Goal: Task Accomplishment & Management: Manage account settings

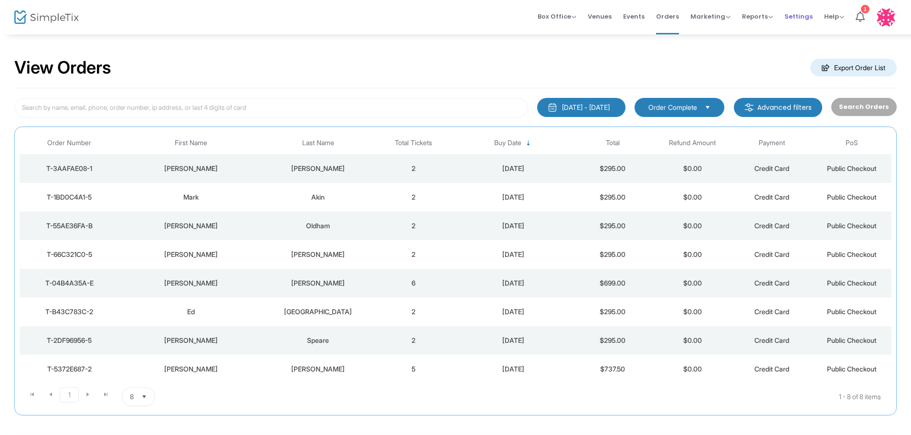
click at [806, 16] on span "Settings" at bounding box center [799, 16] width 28 height 24
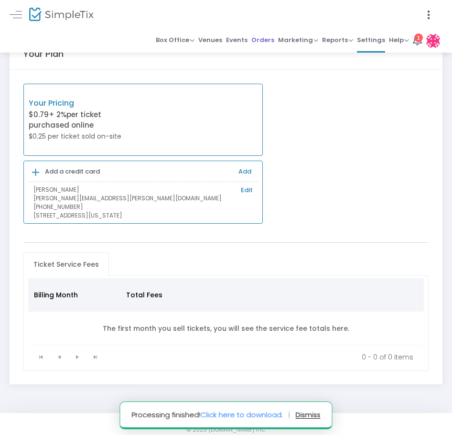
click at [261, 39] on span "Orders" at bounding box center [262, 40] width 23 height 14
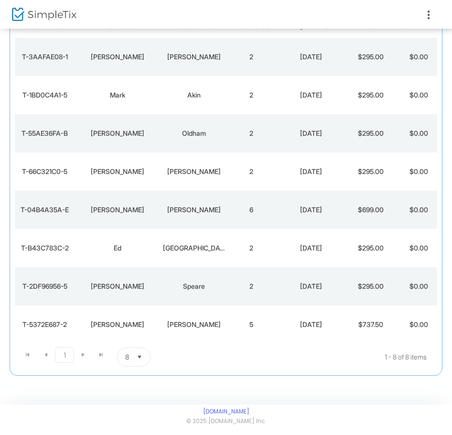
scroll to position [91, 0]
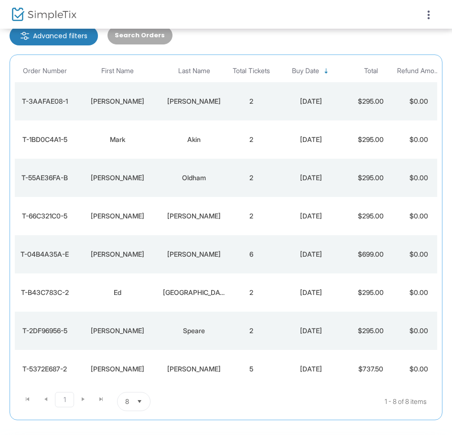
click at [184, 368] on div at bounding box center [226, 217] width 452 height 435
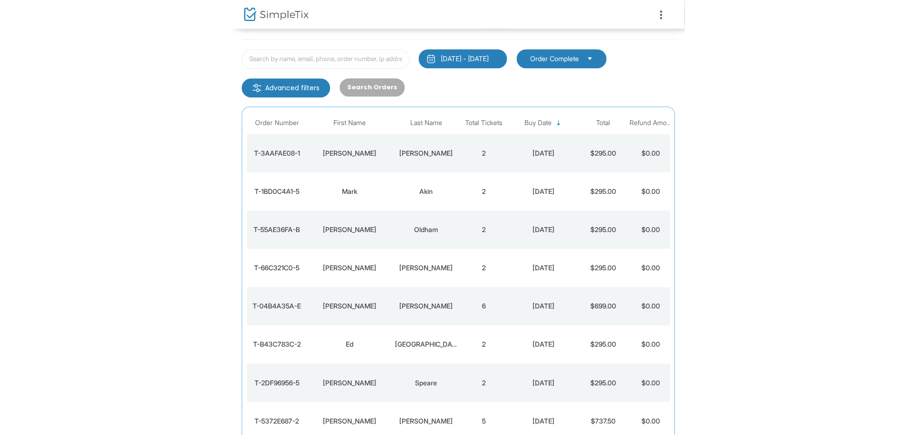
scroll to position [0, 0]
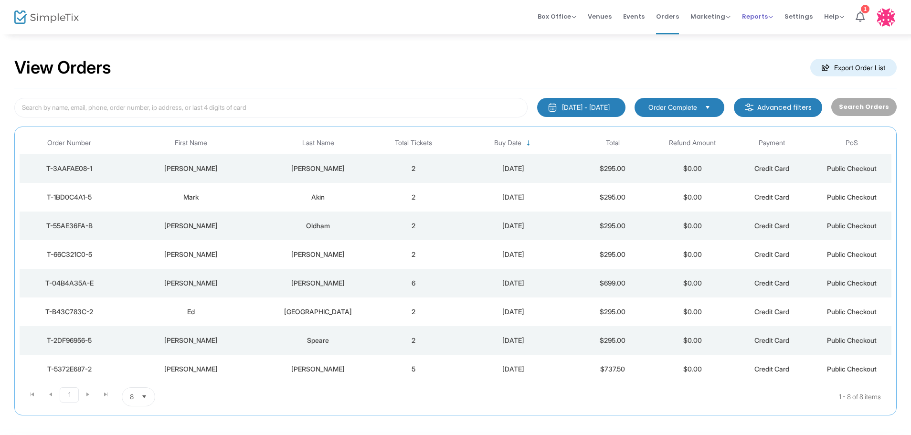
click at [765, 15] on span "Reports" at bounding box center [757, 16] width 31 height 9
click at [770, 49] on li "Sales Reports" at bounding box center [773, 51] width 62 height 19
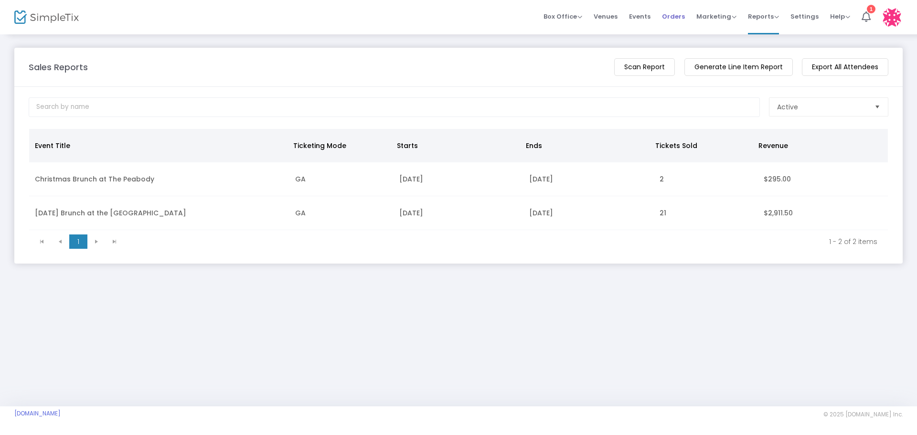
click at [684, 14] on span "Orders" at bounding box center [673, 16] width 23 height 24
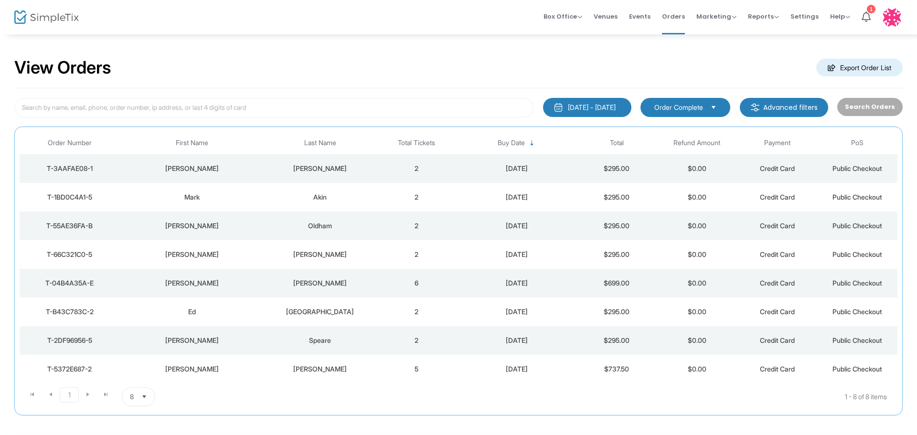
click at [581, 107] on div "[DATE] - [DATE]" at bounding box center [592, 108] width 48 height 10
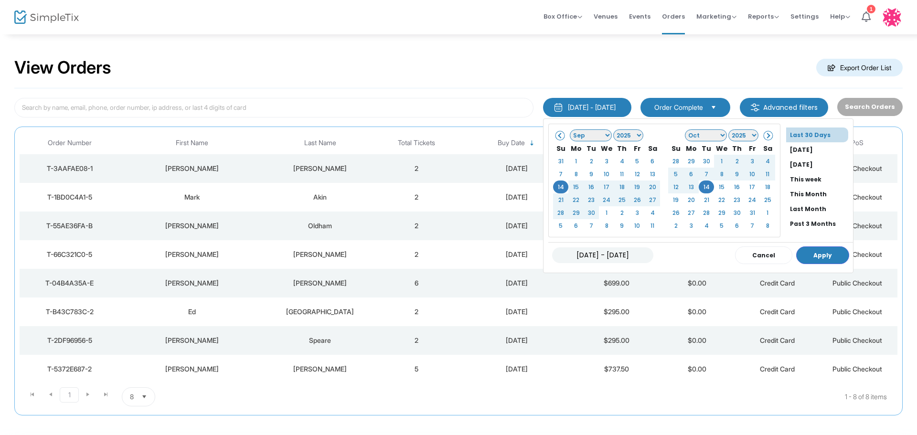
click at [491, 53] on div "View Orders Export Order List" at bounding box center [458, 68] width 888 height 41
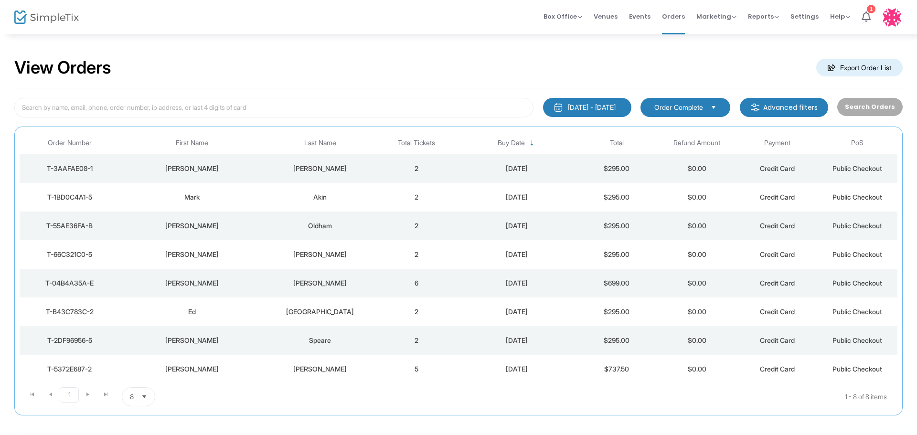
scroll to position [46, 0]
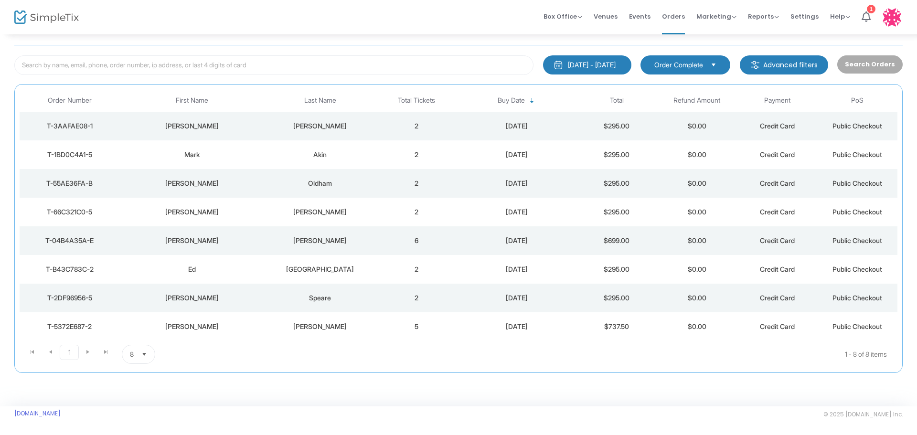
click at [95, 297] on div "T-2DF96956-5" at bounding box center [70, 298] width 96 height 10
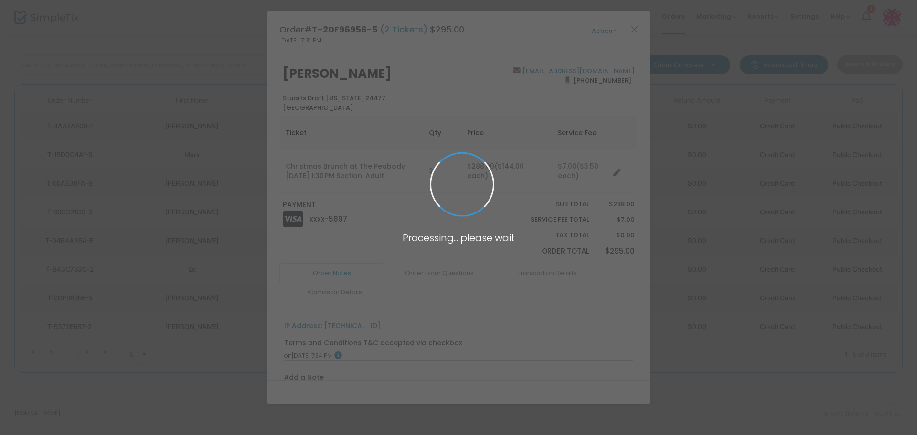
scroll to position [43, 0]
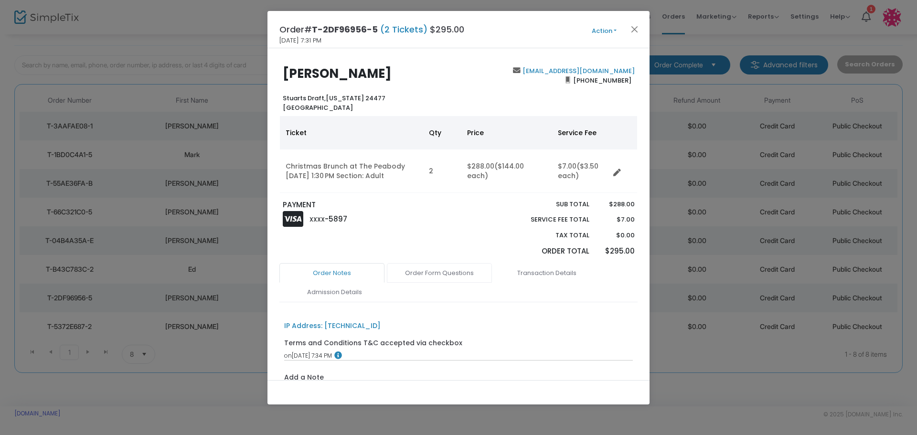
click at [435, 270] on link "Order Form Questions" at bounding box center [439, 273] width 105 height 20
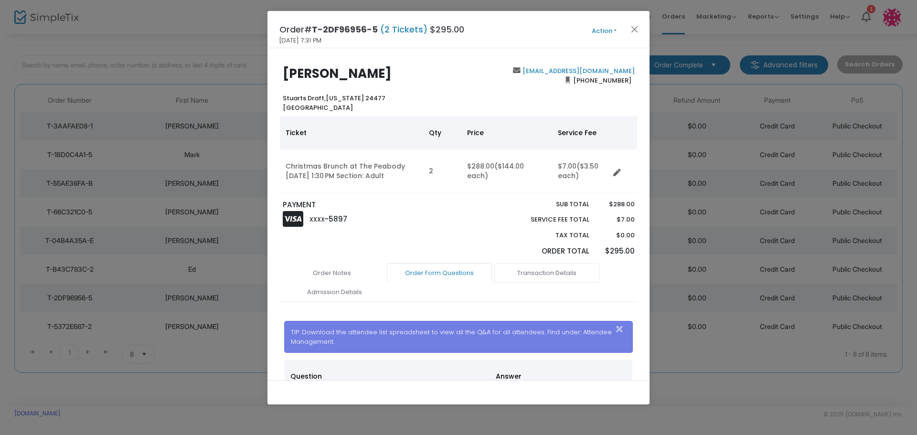
click at [560, 274] on link "Transaction Details" at bounding box center [546, 273] width 105 height 20
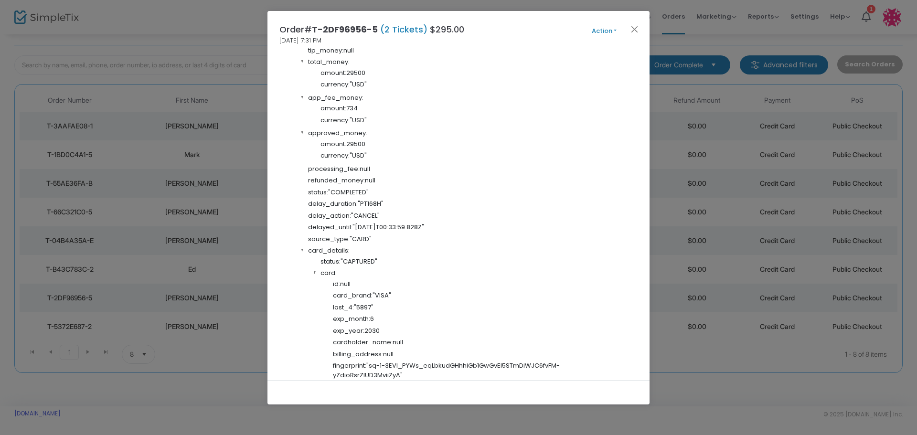
scroll to position [478, 0]
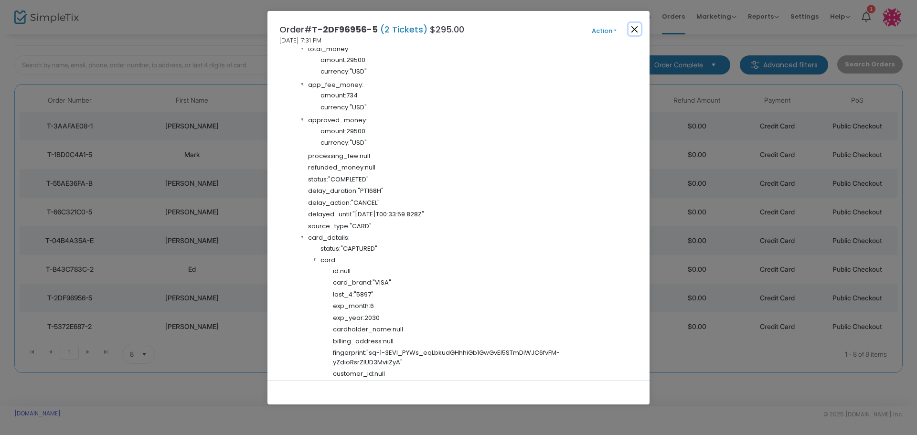
click at [633, 31] on button "Close" at bounding box center [634, 29] width 12 height 12
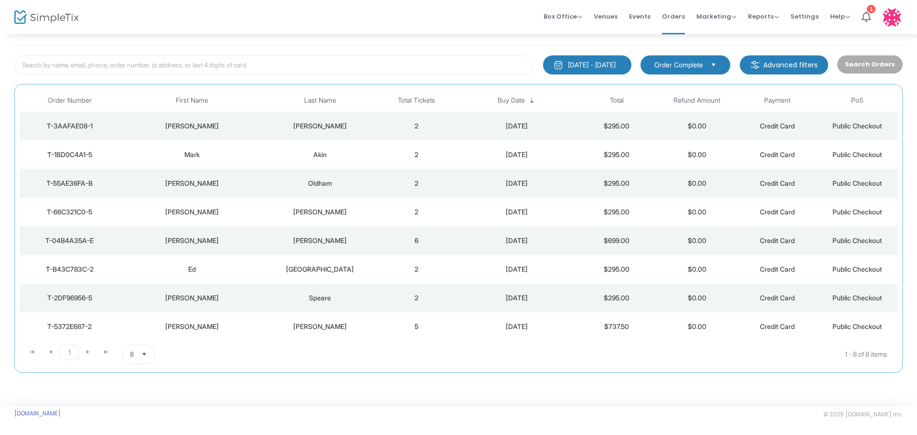
click at [321, 128] on div "[PERSON_NAME]" at bounding box center [319, 126] width 107 height 10
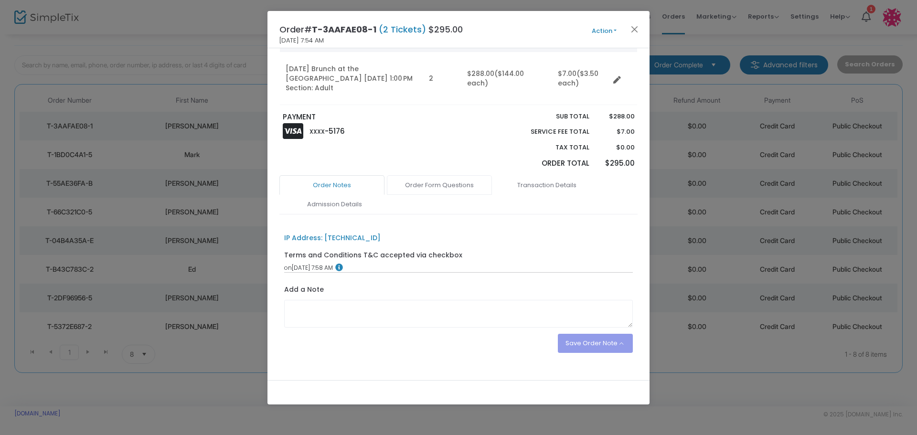
scroll to position [104, 0]
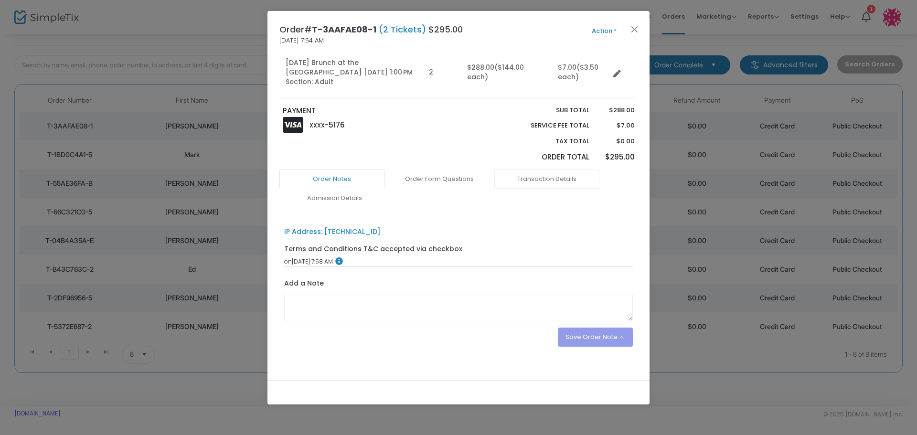
click at [561, 169] on link "Transaction Details" at bounding box center [546, 179] width 105 height 20
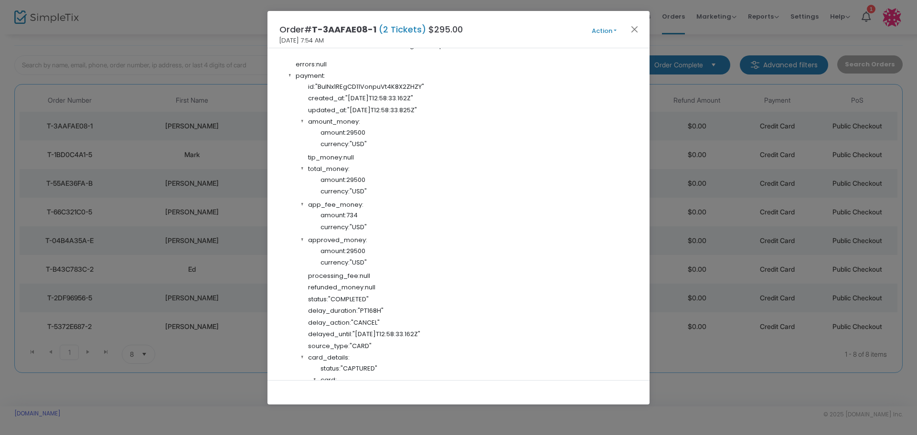
scroll to position [390, 0]
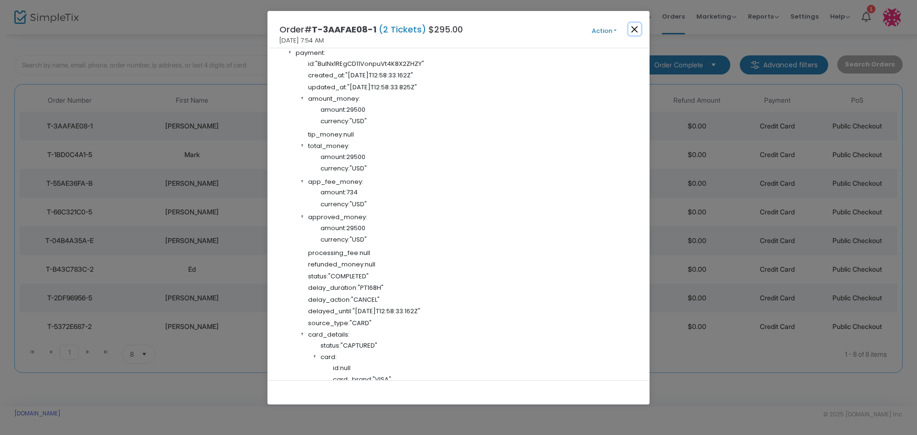
click at [636, 28] on button "Close" at bounding box center [634, 29] width 12 height 12
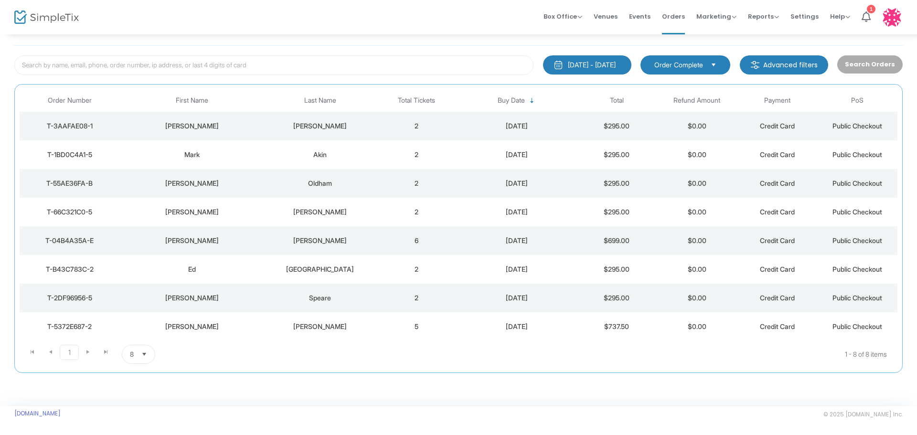
click at [510, 329] on div "[DATE]" at bounding box center [517, 327] width 116 height 10
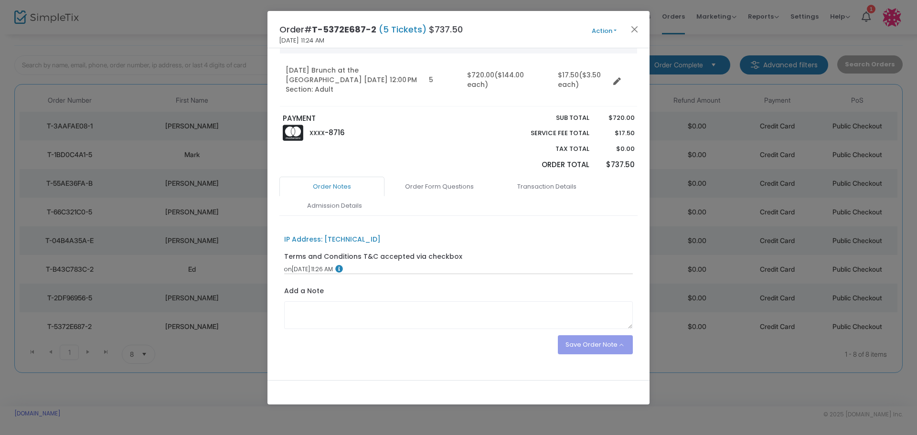
scroll to position [104, 0]
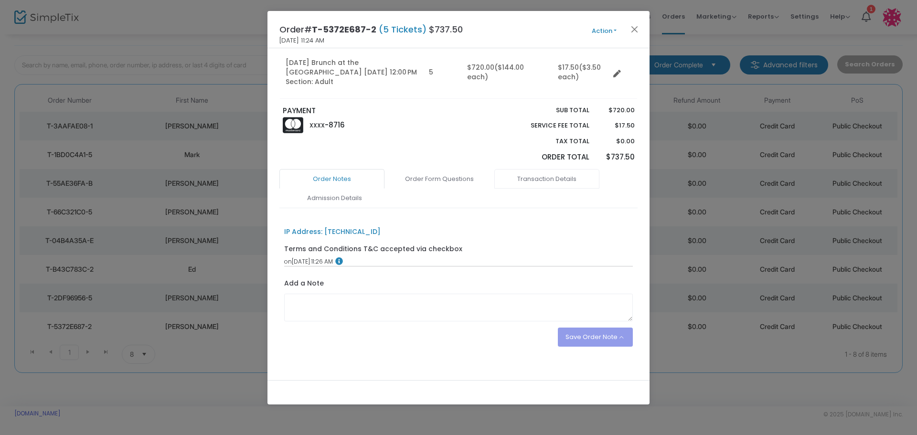
click at [527, 171] on link "Transaction Details" at bounding box center [546, 179] width 105 height 20
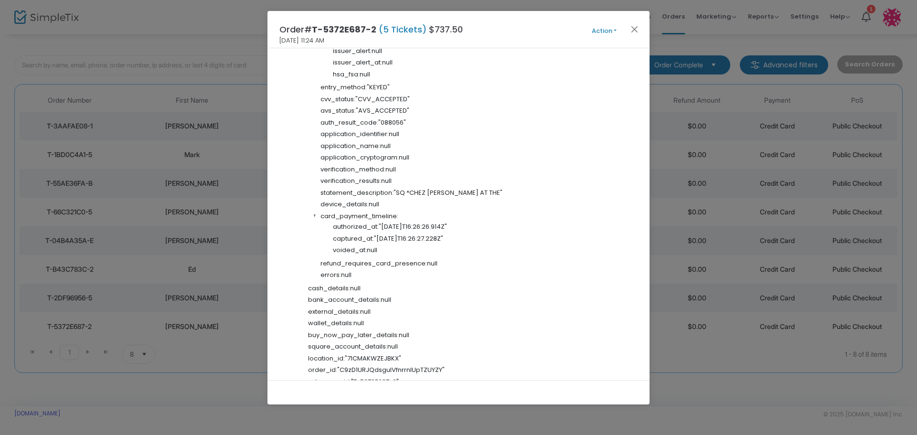
scroll to position [963, 0]
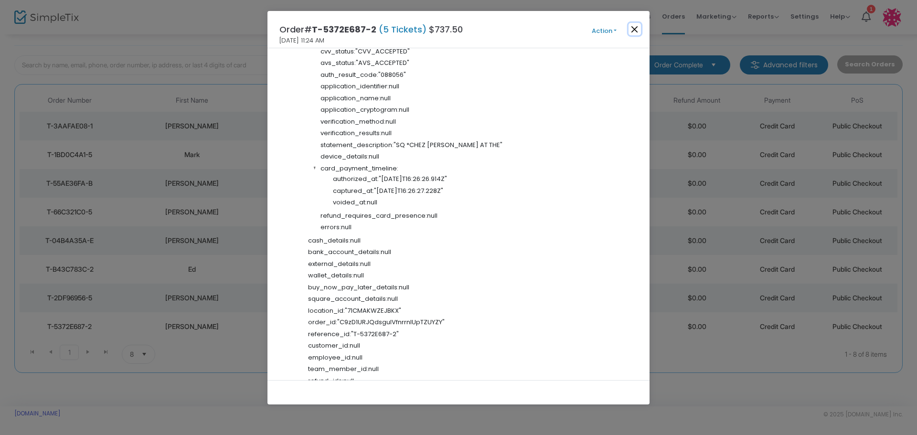
click at [633, 30] on button "Close" at bounding box center [634, 29] width 12 height 12
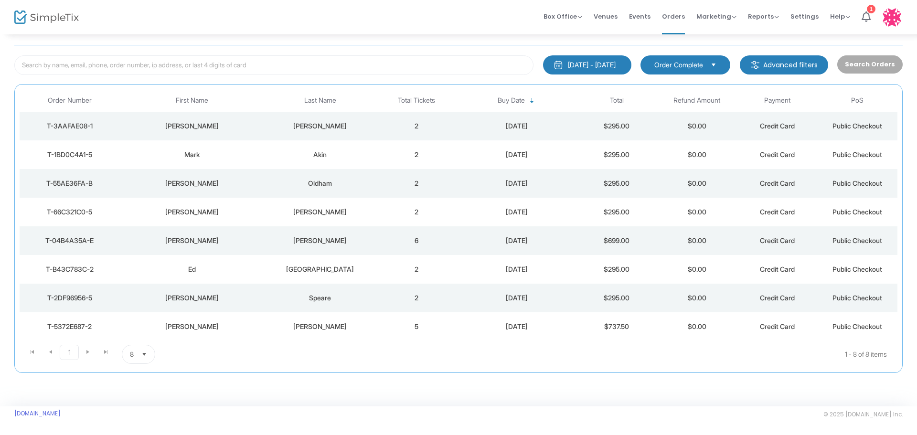
click at [447, 325] on td "5" at bounding box center [416, 326] width 80 height 29
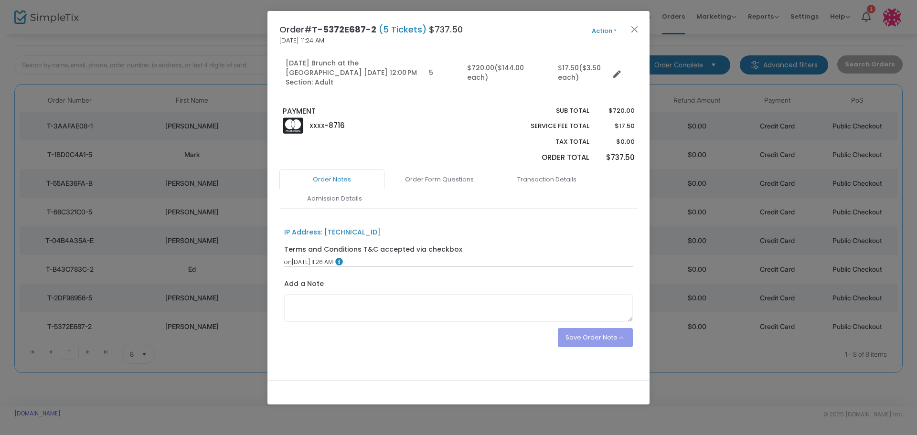
scroll to position [104, 0]
click at [319, 189] on link "Admission Details" at bounding box center [334, 198] width 105 height 20
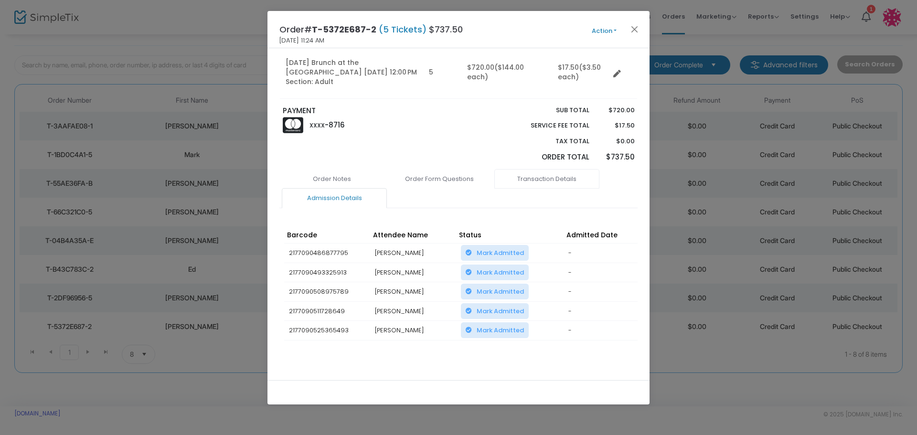
click at [574, 169] on link "Transaction Details" at bounding box center [546, 179] width 105 height 20
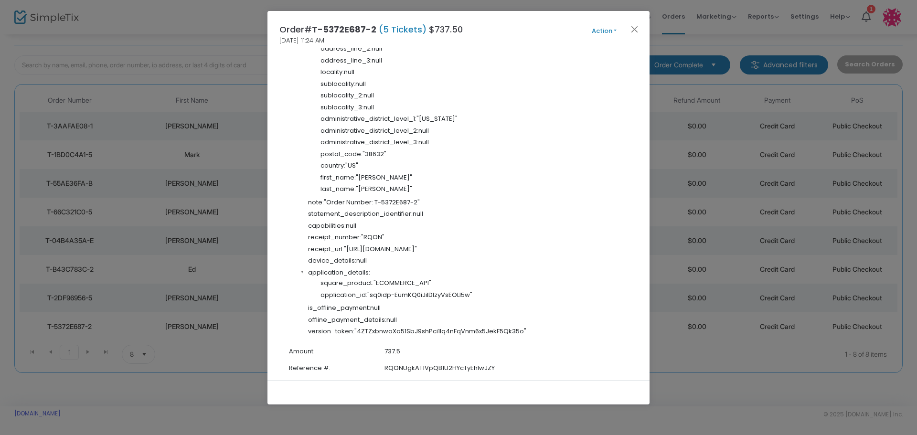
scroll to position [1675, 0]
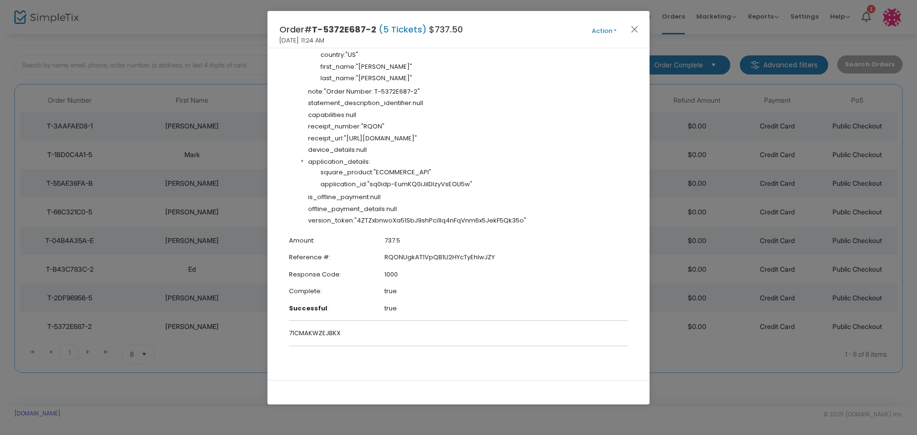
click at [441, 305] on td "true" at bounding box center [506, 308] width 244 height 17
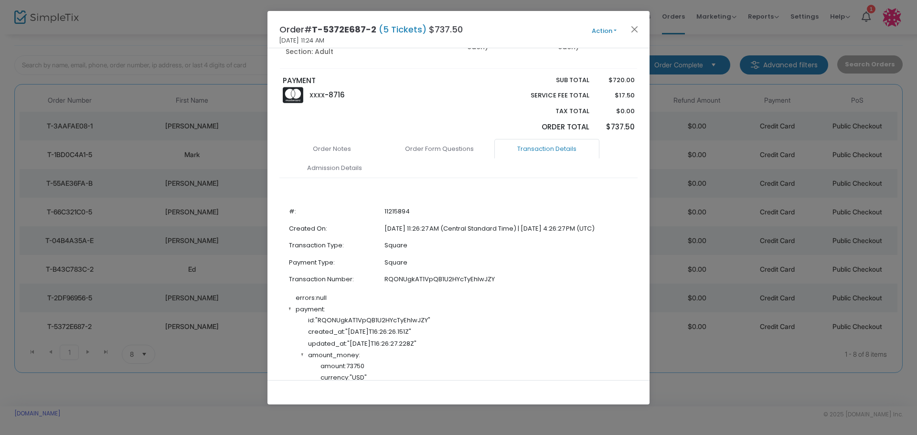
scroll to position [167, 0]
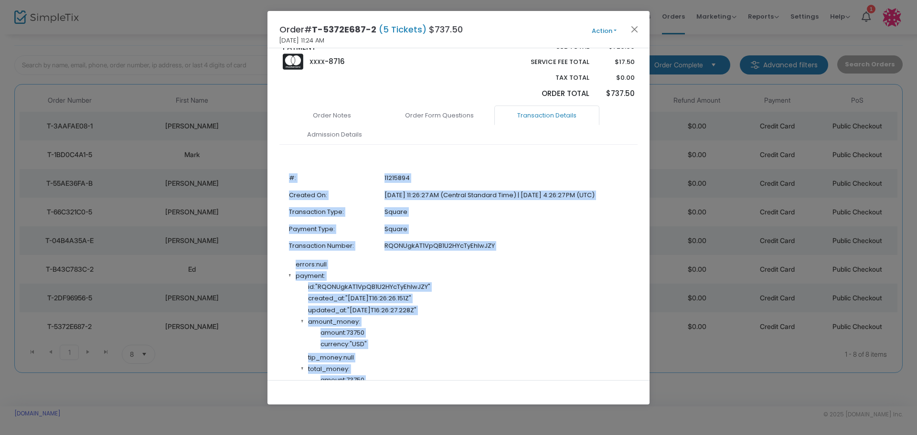
drag, startPoint x: 415, startPoint y: 332, endPoint x: 261, endPoint y: 190, distance: 209.2
click at [261, 190] on ngb-modal-window "Order# T-5372E687-2 (5 Tickets) $737.50 [DATE] 11:24 AM Action Mark Admitted Ed…" at bounding box center [458, 217] width 917 height 435
copy tbody "#: 35516272 Loremip Do: 16/10/8331 04:77:51 SI (Ametcon Adipisci Elit) | 03/89/…"
click at [636, 29] on button "Close" at bounding box center [634, 29] width 12 height 12
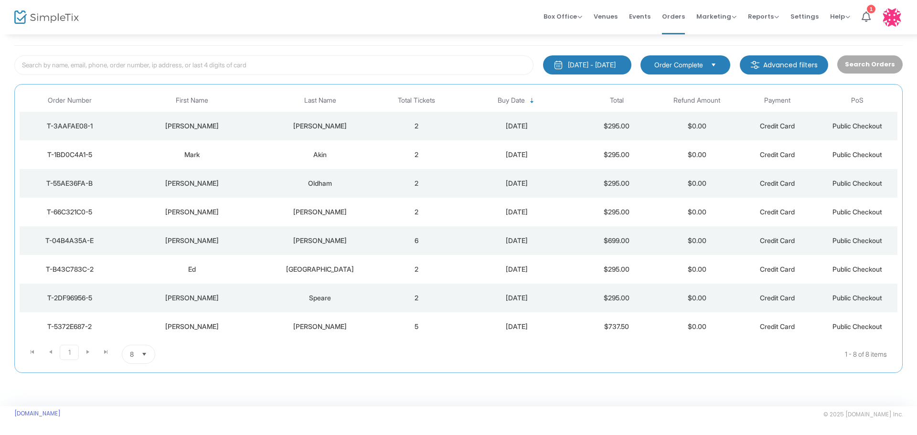
scroll to position [46, 0]
click at [457, 294] on td "[DATE]" at bounding box center [517, 298] width 120 height 29
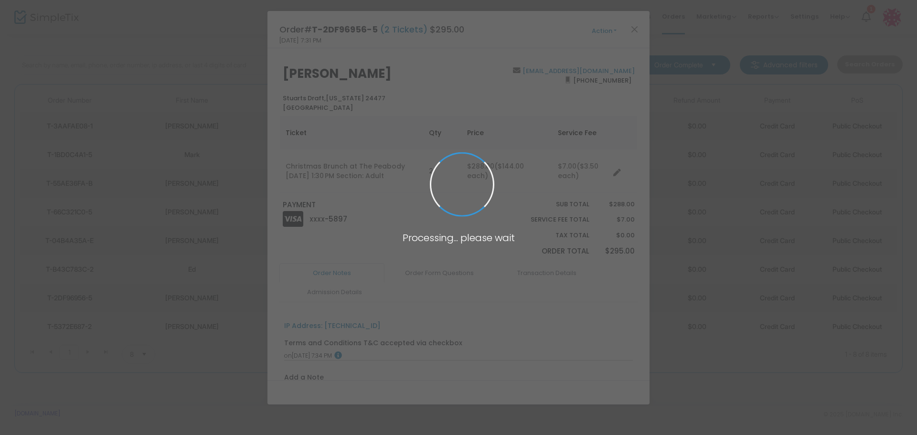
scroll to position [43, 0]
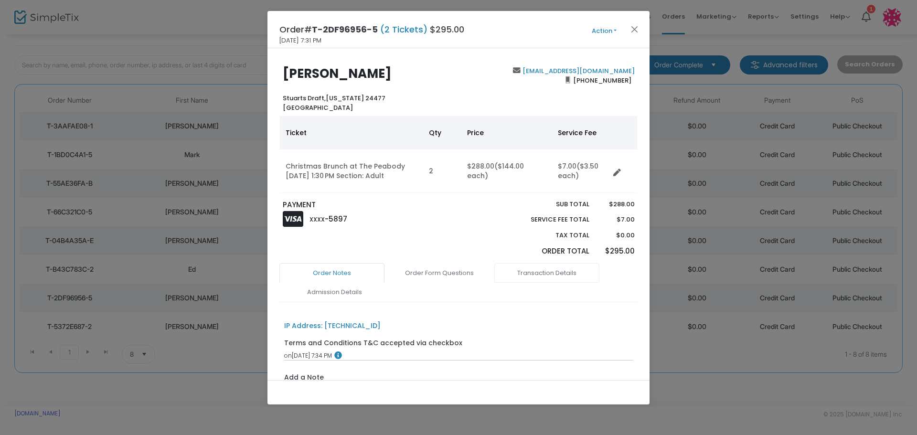
click at [555, 278] on link "Transaction Details" at bounding box center [546, 273] width 105 height 20
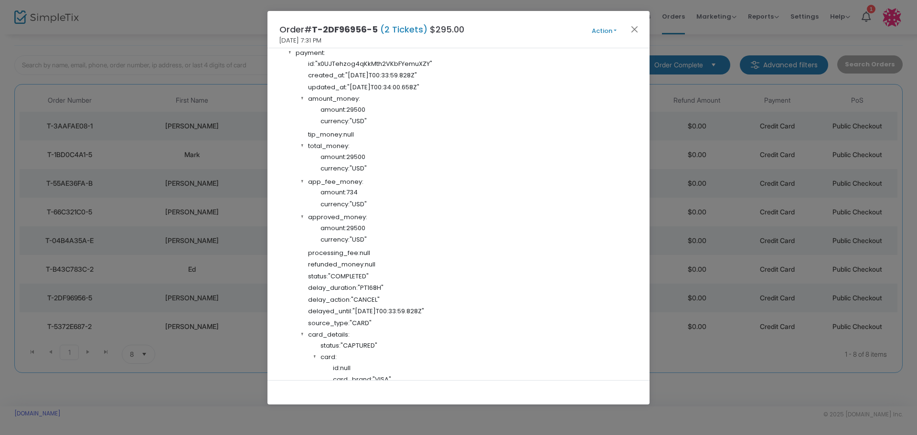
scroll to position [382, 0]
click at [462, 234] on section "currency : "USD"" at bounding box center [471, 239] width 303 height 10
click at [633, 28] on button "Close" at bounding box center [634, 29] width 12 height 12
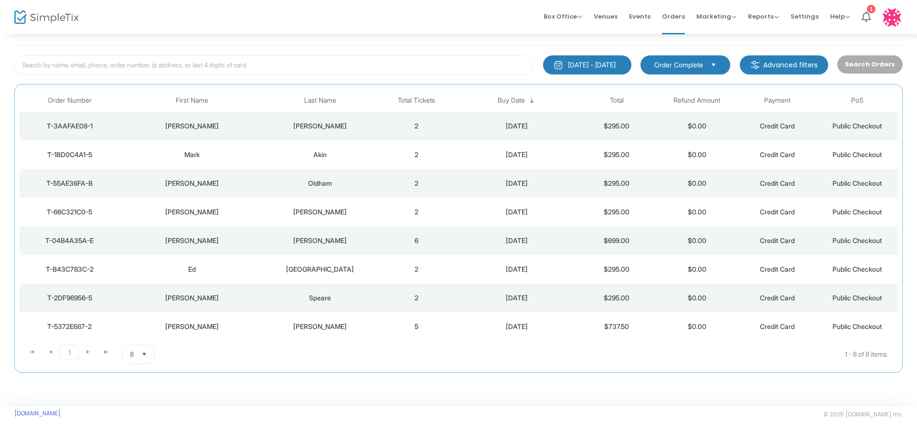
click at [187, 271] on div "Ed" at bounding box center [191, 270] width 139 height 10
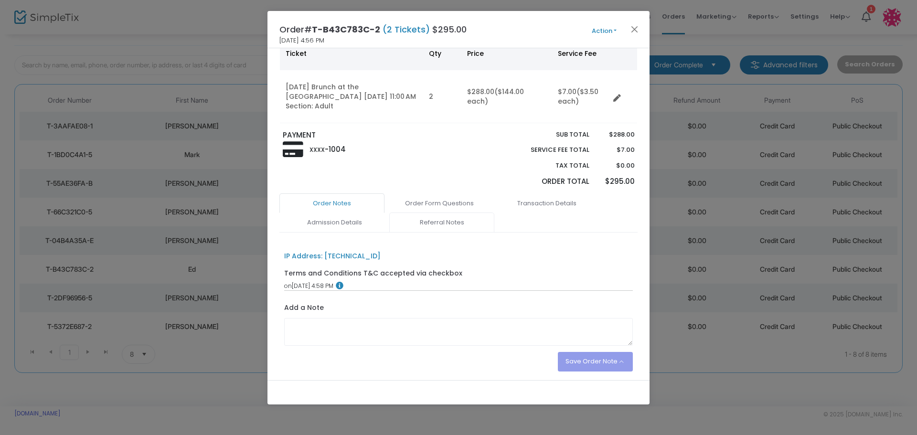
scroll to position [104, 0]
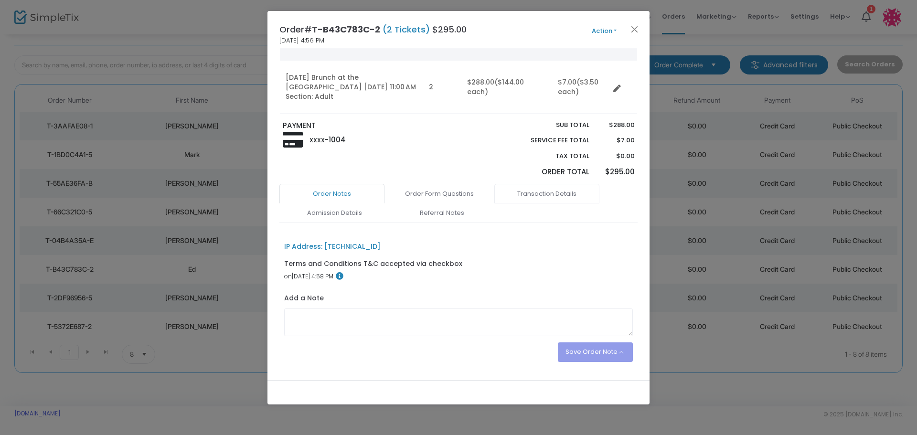
click at [545, 184] on link "Transaction Details" at bounding box center [546, 194] width 105 height 20
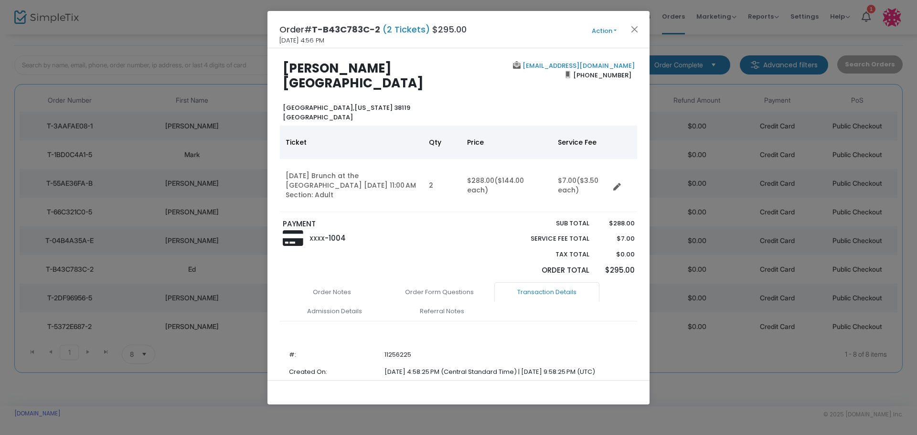
scroll to position [0, 0]
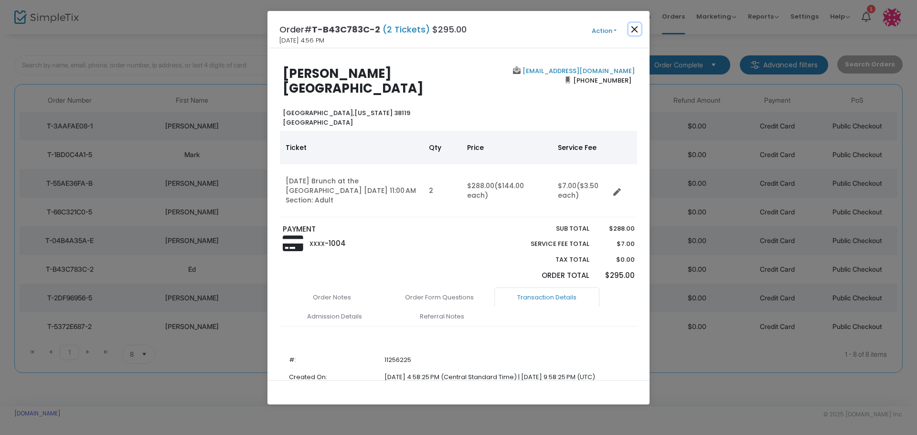
click at [638, 28] on button "Close" at bounding box center [634, 29] width 12 height 12
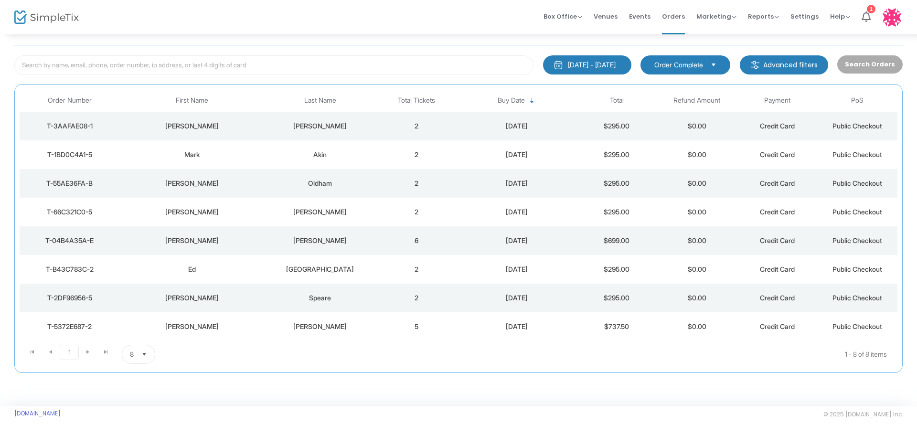
click at [550, 243] on div "[DATE]" at bounding box center [517, 241] width 116 height 10
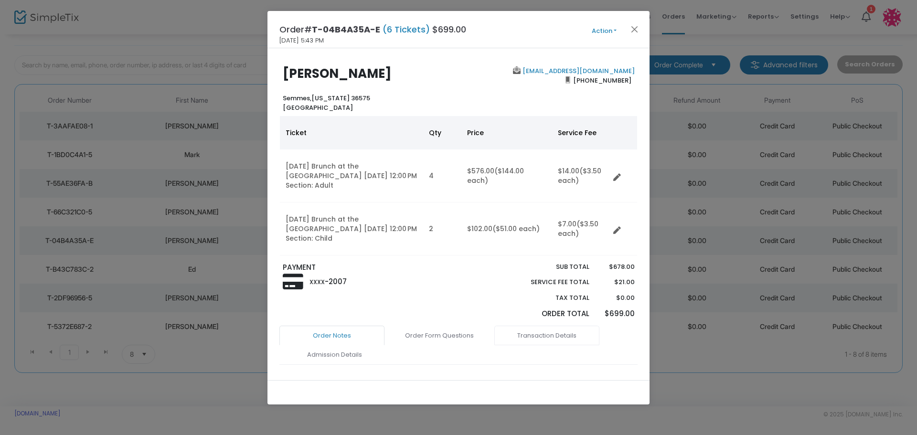
click at [533, 326] on link "Transaction Details" at bounding box center [546, 336] width 105 height 20
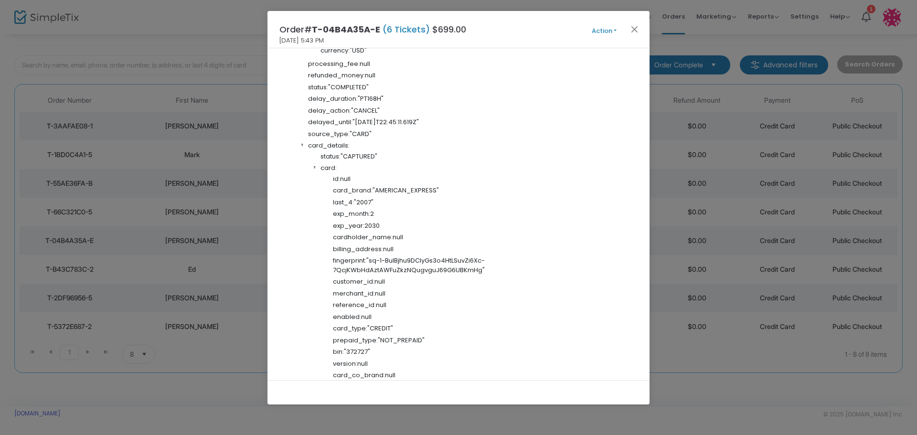
scroll to position [669, 0]
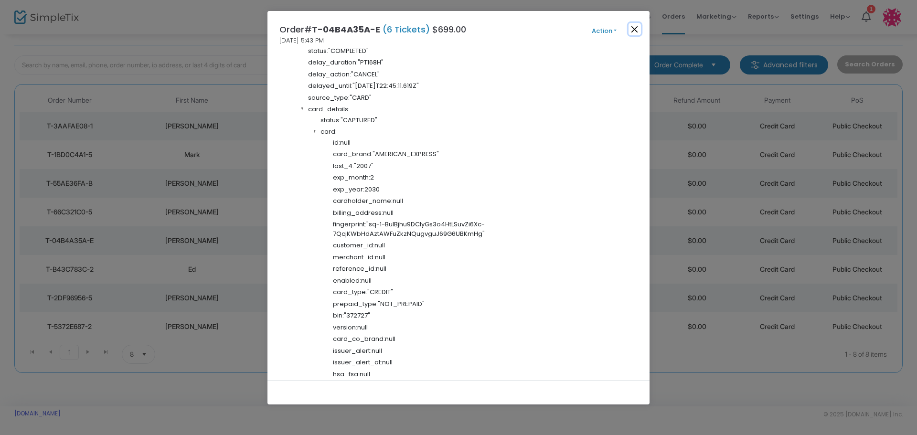
click at [633, 27] on button "Close" at bounding box center [634, 29] width 12 height 12
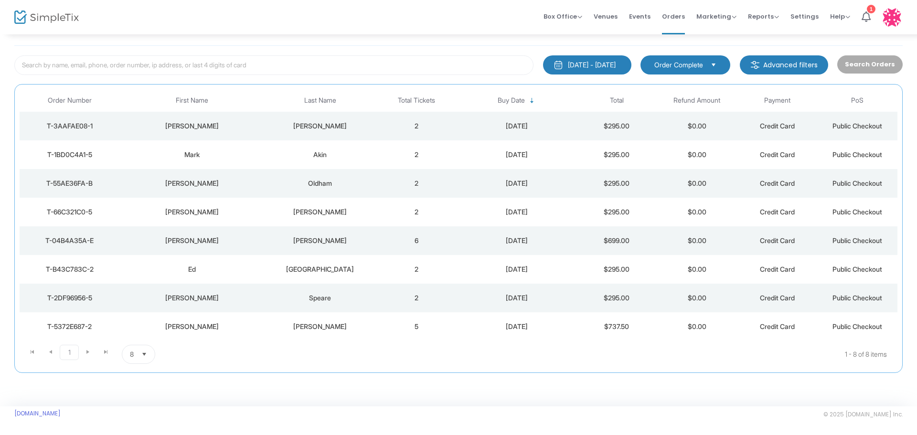
click at [563, 324] on div "[DATE]" at bounding box center [517, 327] width 116 height 10
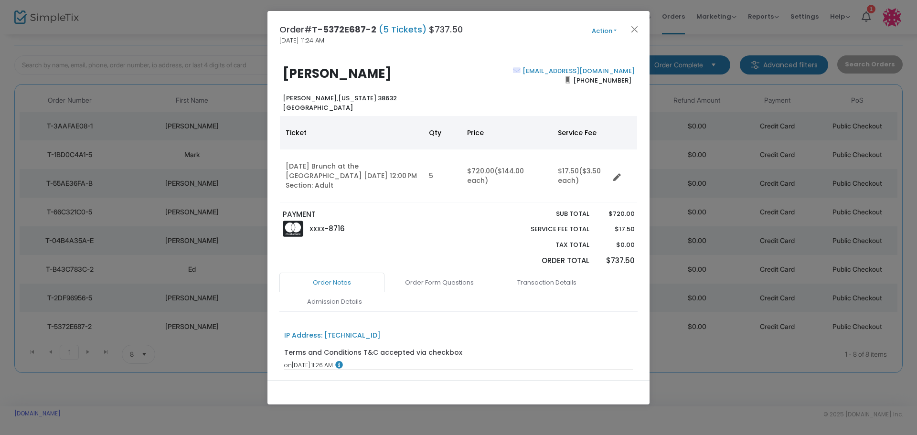
scroll to position [104, 0]
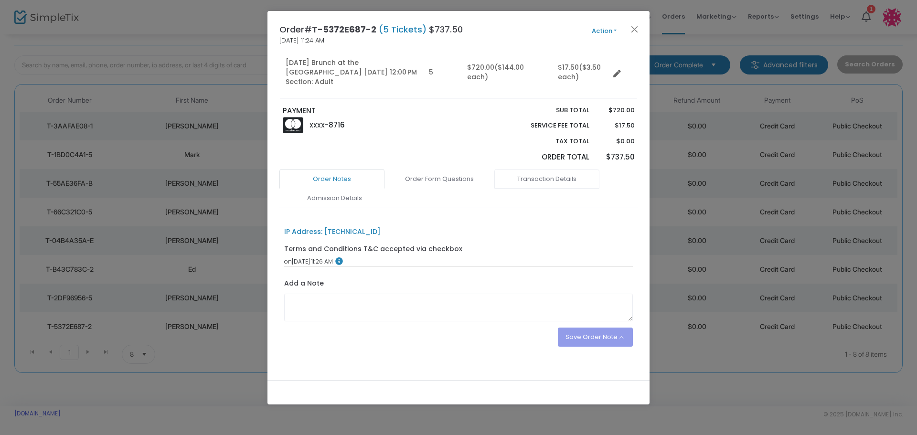
click at [539, 173] on link "Transaction Details" at bounding box center [546, 179] width 105 height 20
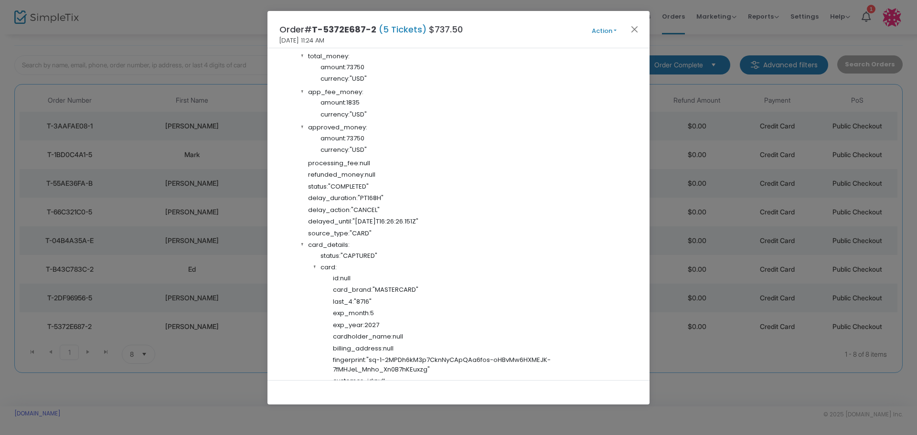
scroll to position [581, 0]
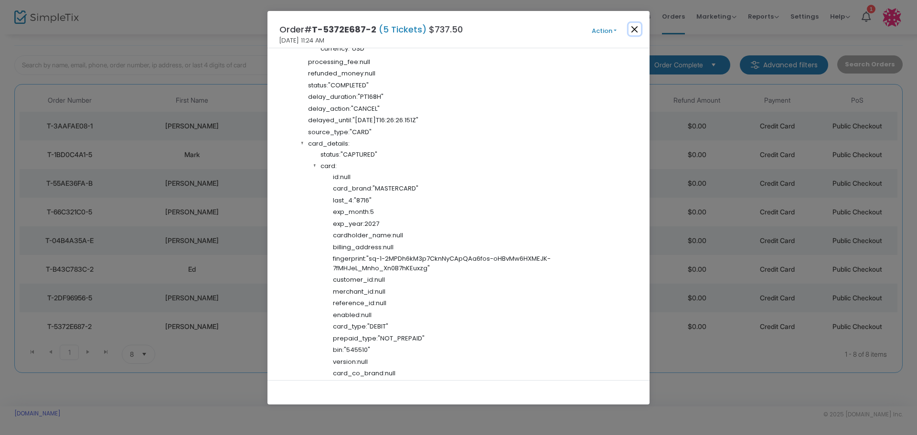
click at [633, 26] on button "Close" at bounding box center [634, 29] width 12 height 12
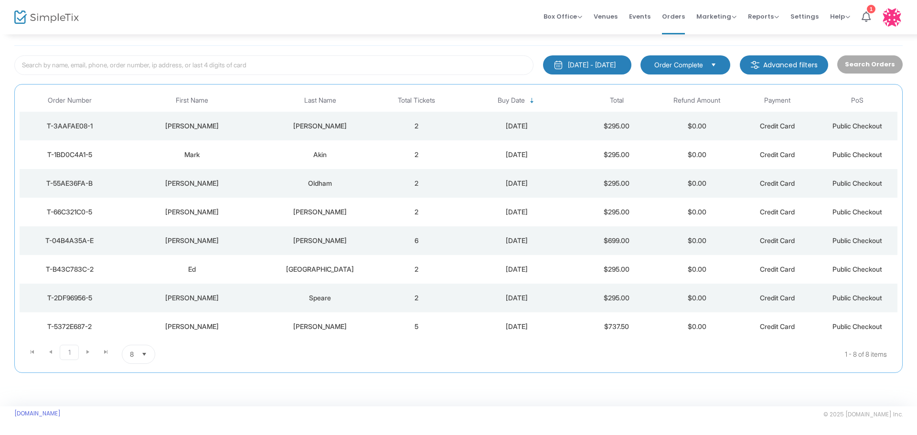
click at [535, 325] on div "[DATE]" at bounding box center [517, 327] width 116 height 10
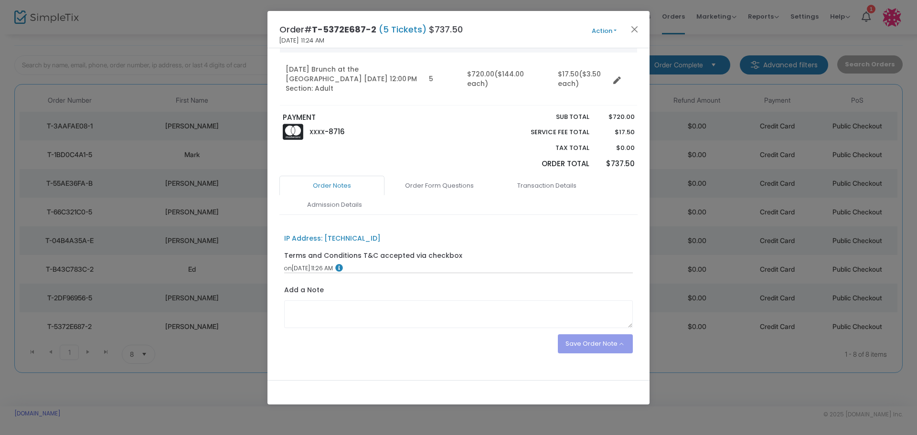
scroll to position [104, 0]
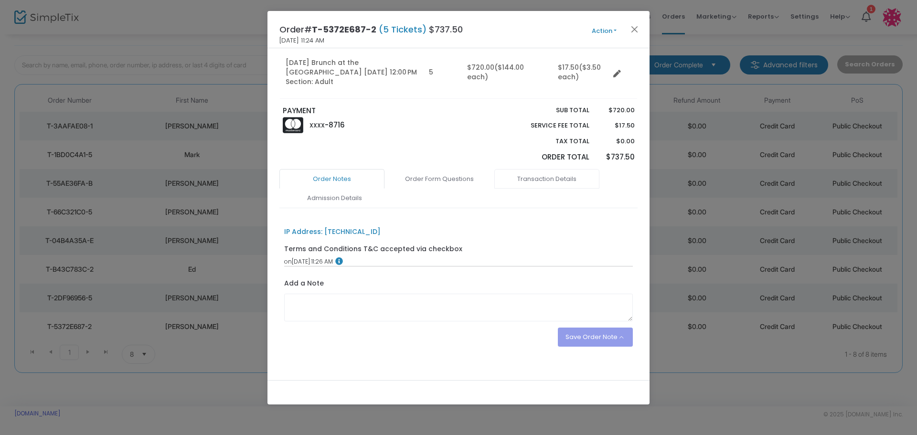
click at [563, 169] on link "Transaction Details" at bounding box center [546, 179] width 105 height 20
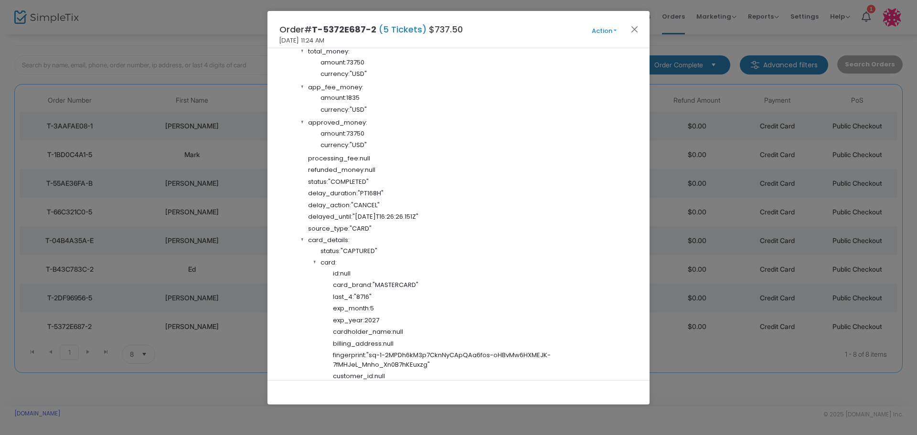
scroll to position [486, 0]
click at [632, 26] on button "Close" at bounding box center [634, 29] width 12 height 12
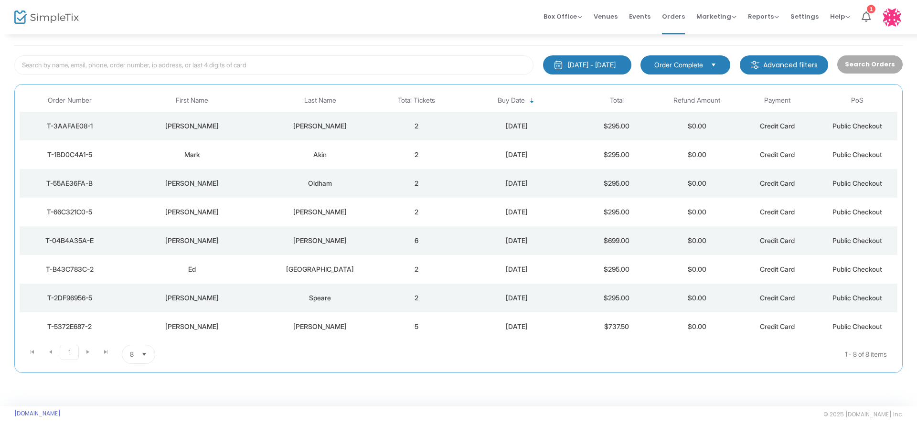
click at [385, 301] on td "2" at bounding box center [416, 298] width 80 height 29
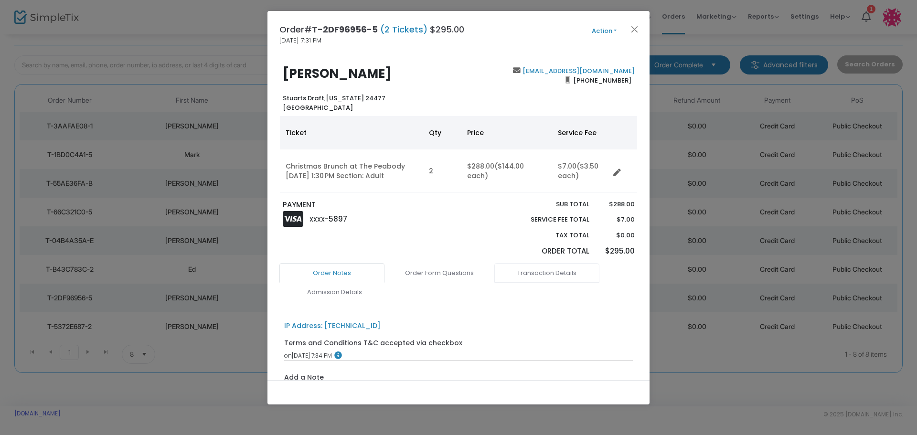
click at [542, 267] on link "Transaction Details" at bounding box center [546, 273] width 105 height 20
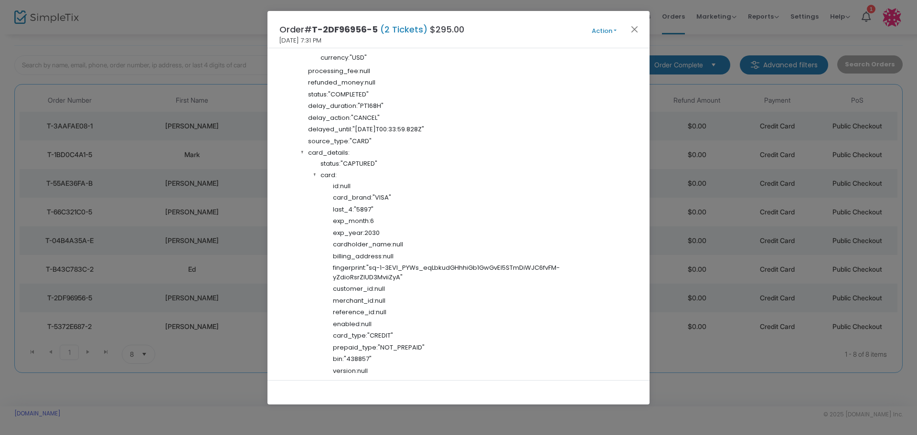
scroll to position [621, 0]
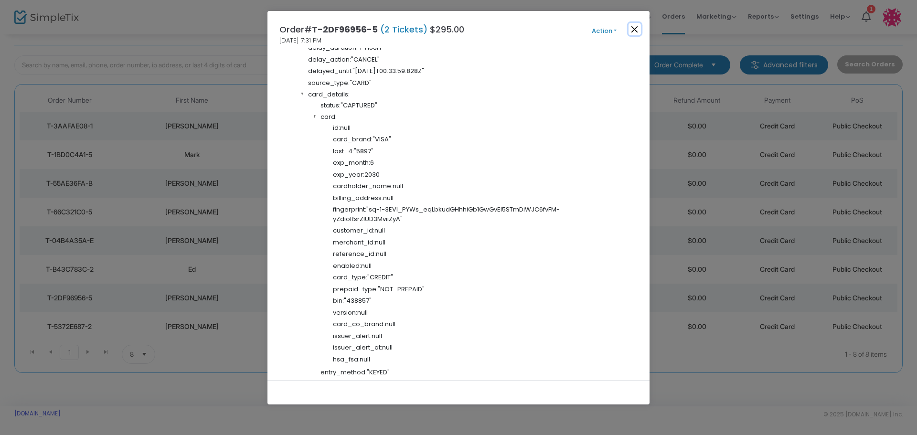
click at [636, 27] on button "Close" at bounding box center [634, 29] width 12 height 12
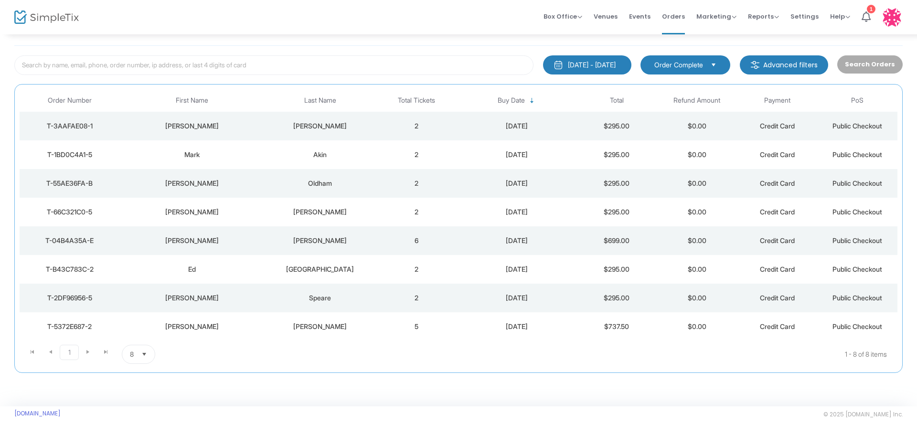
click at [591, 272] on td "$295.00" at bounding box center [617, 269] width 80 height 29
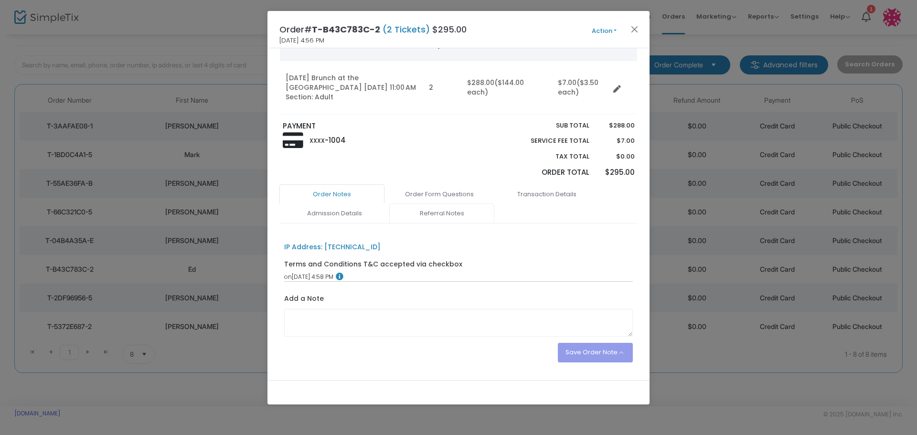
scroll to position [104, 0]
click at [532, 184] on link "Transaction Details" at bounding box center [546, 194] width 105 height 20
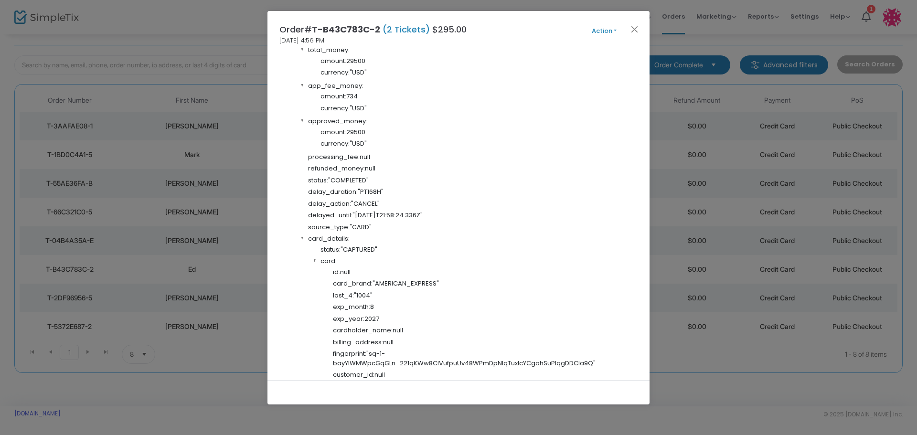
scroll to position [486, 0]
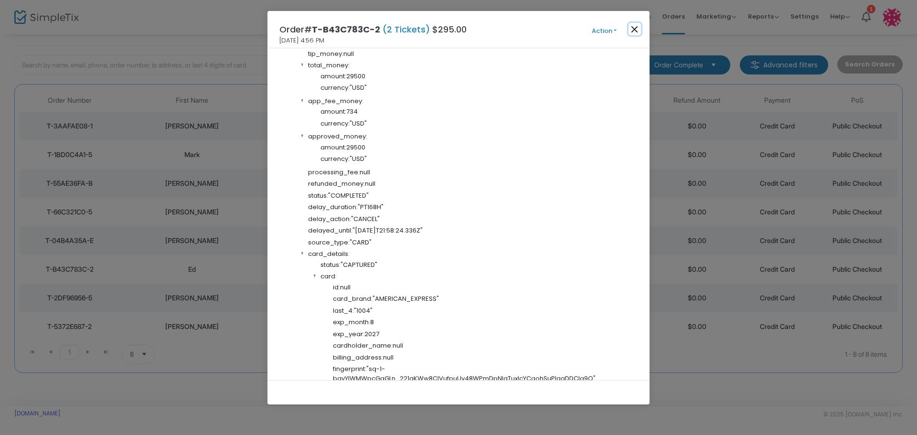
click at [637, 29] on button "Close" at bounding box center [634, 29] width 12 height 12
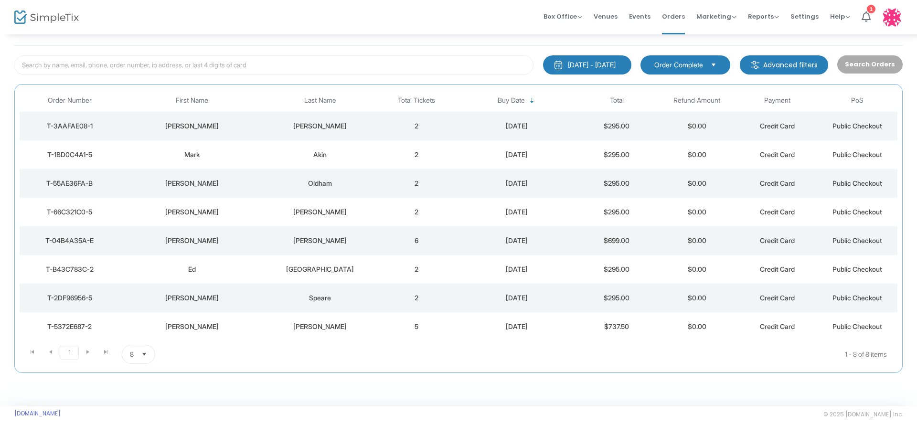
click at [543, 239] on div "[DATE]" at bounding box center [517, 241] width 116 height 10
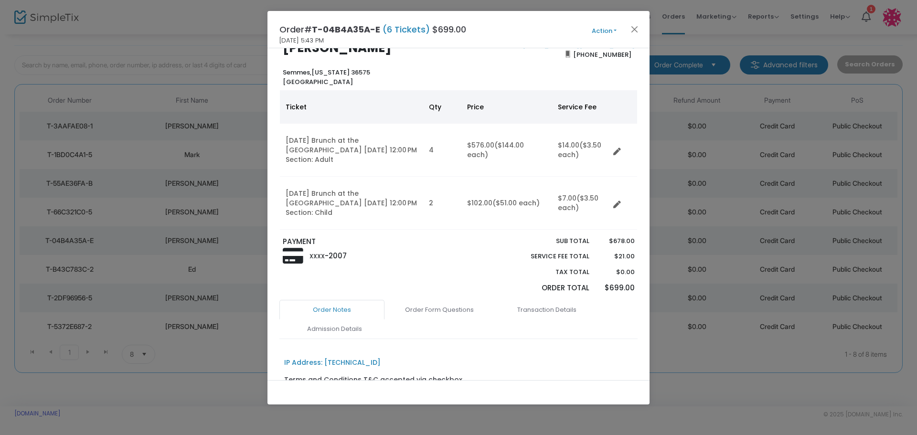
scroll to position [48, 0]
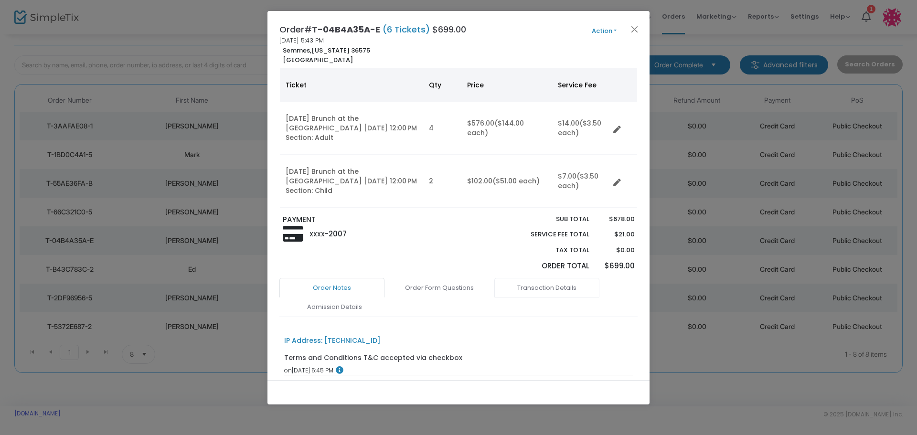
click at [540, 278] on link "Transaction Details" at bounding box center [546, 288] width 105 height 20
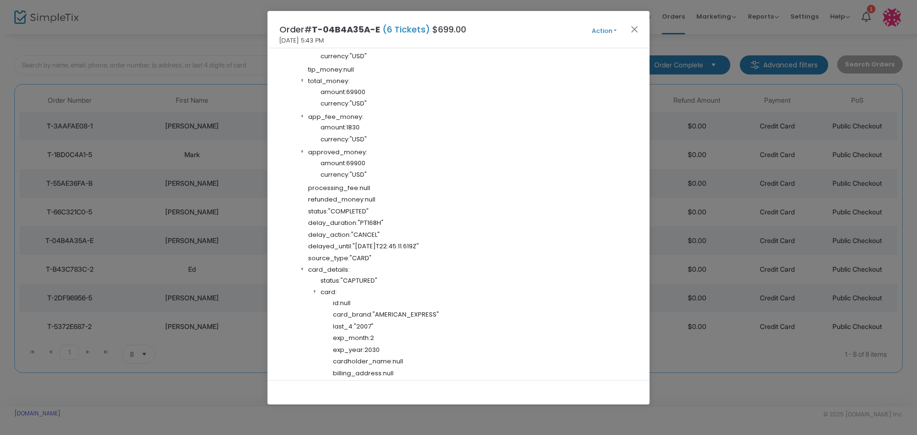
scroll to position [525, 0]
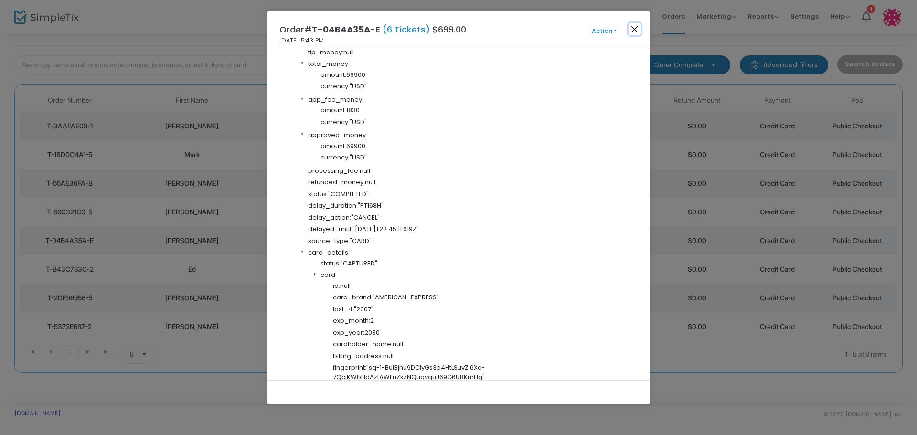
click at [638, 27] on button "Close" at bounding box center [634, 29] width 12 height 12
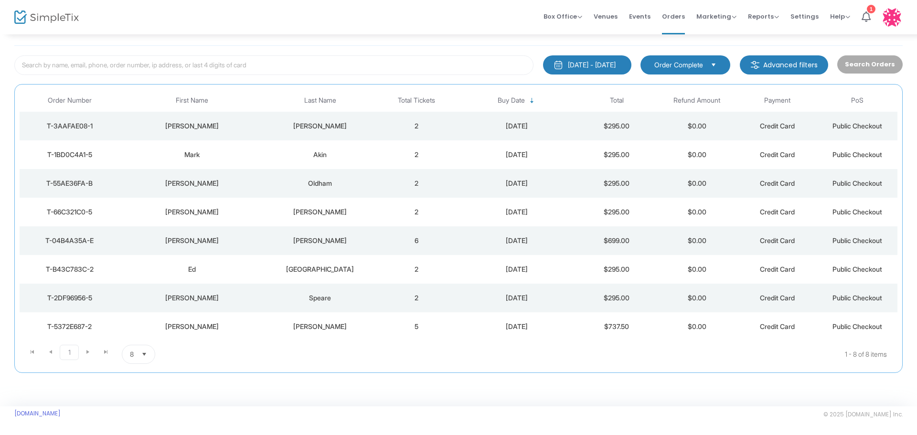
click at [392, 215] on td "2" at bounding box center [416, 212] width 80 height 29
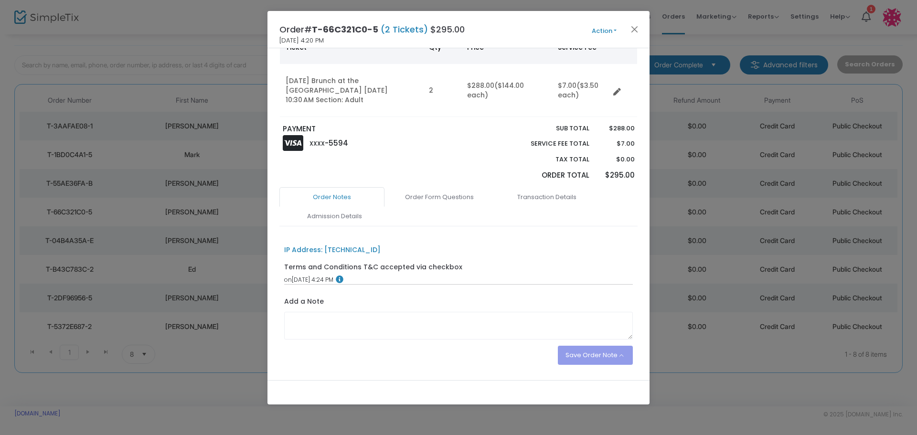
scroll to position [96, 0]
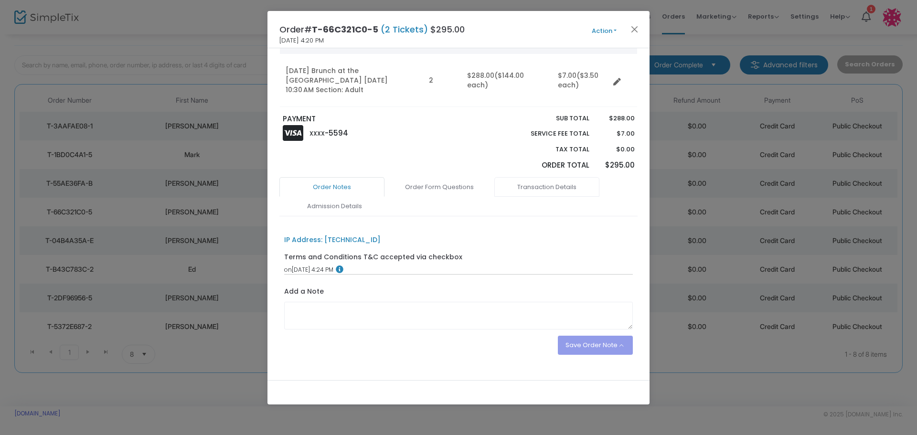
click at [568, 177] on link "Transaction Details" at bounding box center [546, 187] width 105 height 20
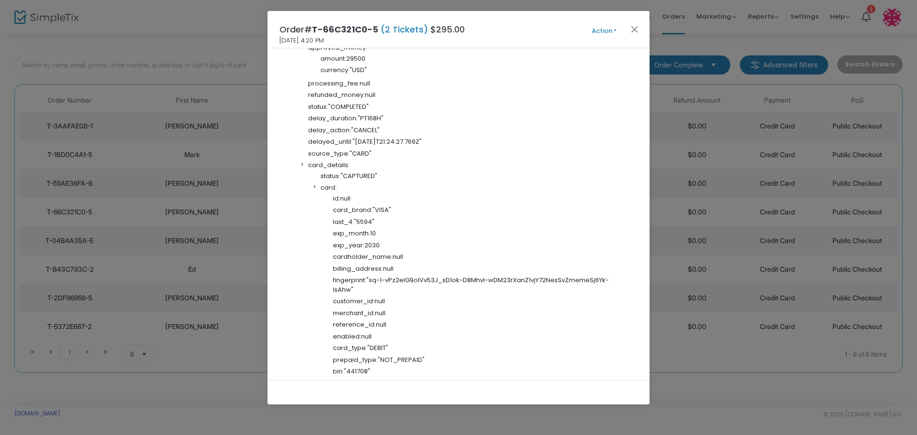
scroll to position [573, 0]
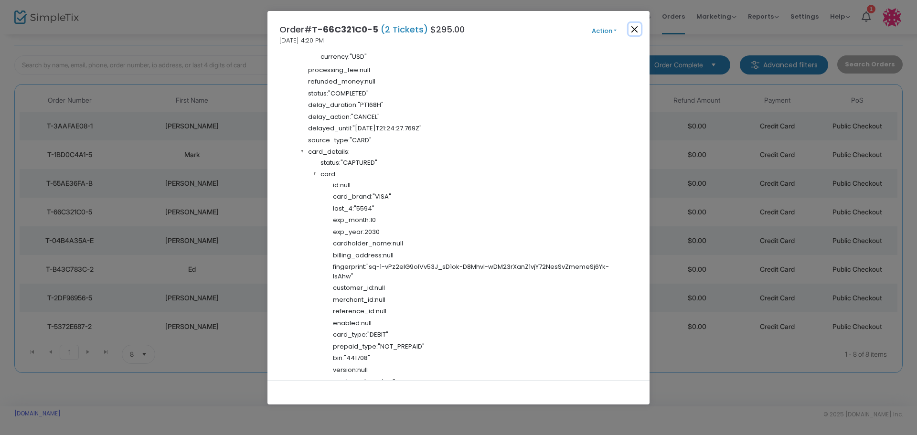
click at [635, 29] on button "Close" at bounding box center [634, 29] width 12 height 12
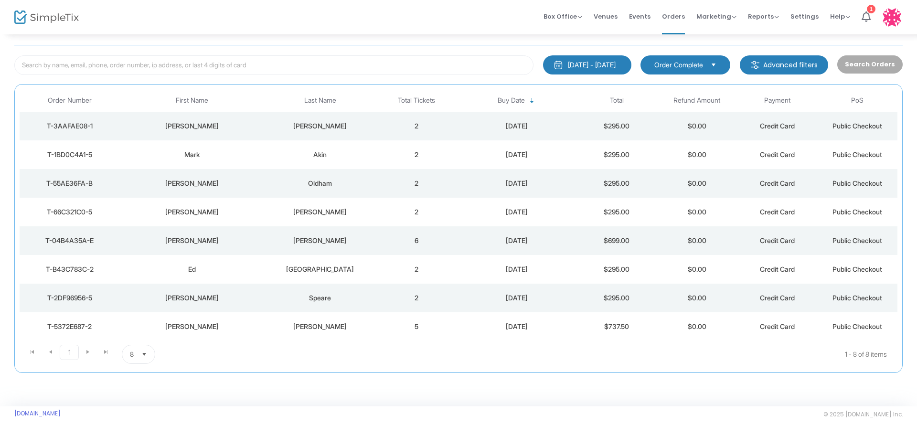
click at [548, 176] on td "[DATE]" at bounding box center [517, 183] width 120 height 29
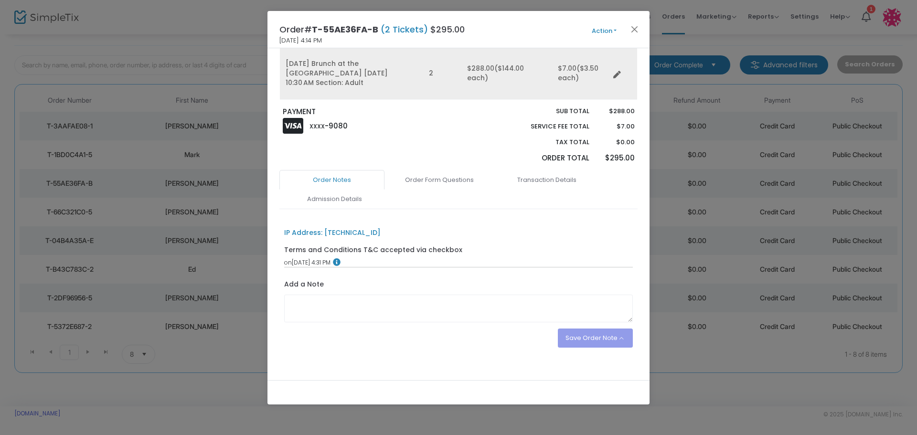
scroll to position [104, 0]
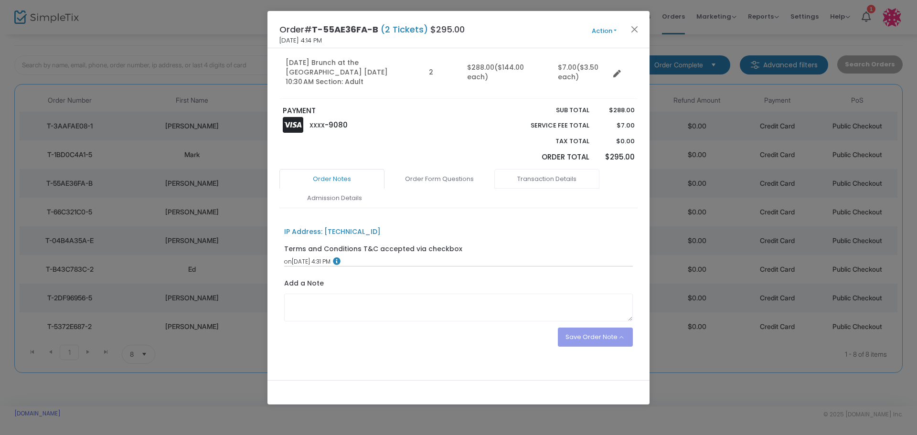
click at [554, 171] on link "Transaction Details" at bounding box center [546, 179] width 105 height 20
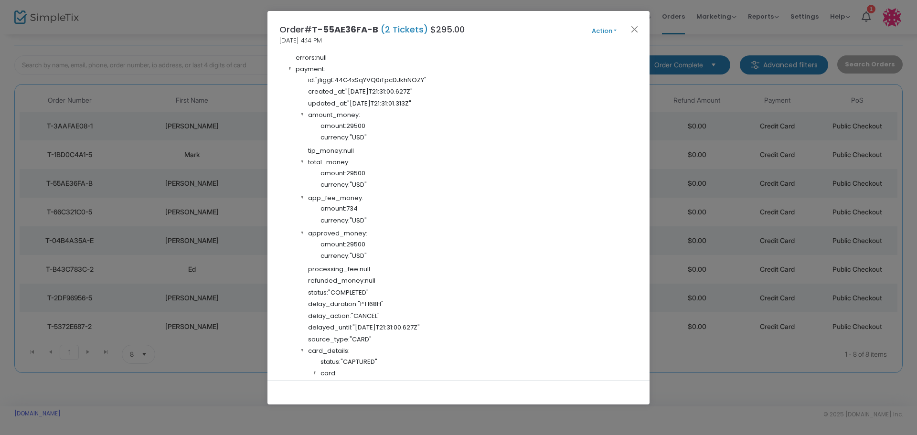
scroll to position [438, 0]
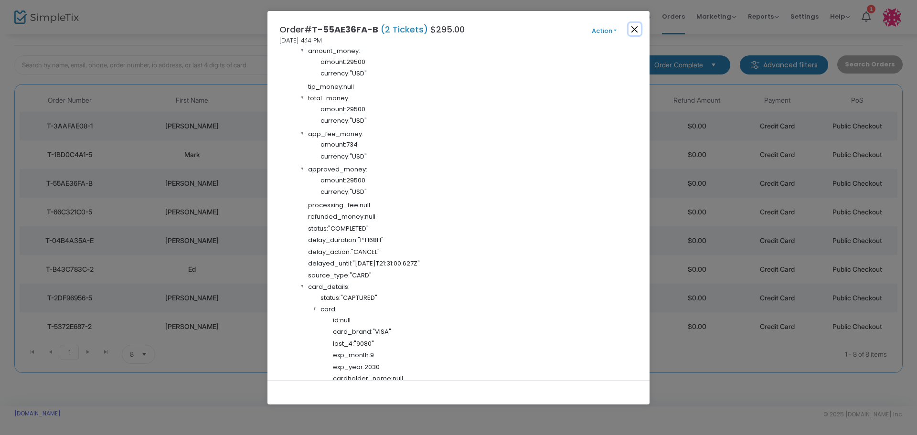
click at [638, 25] on button "Close" at bounding box center [634, 29] width 12 height 12
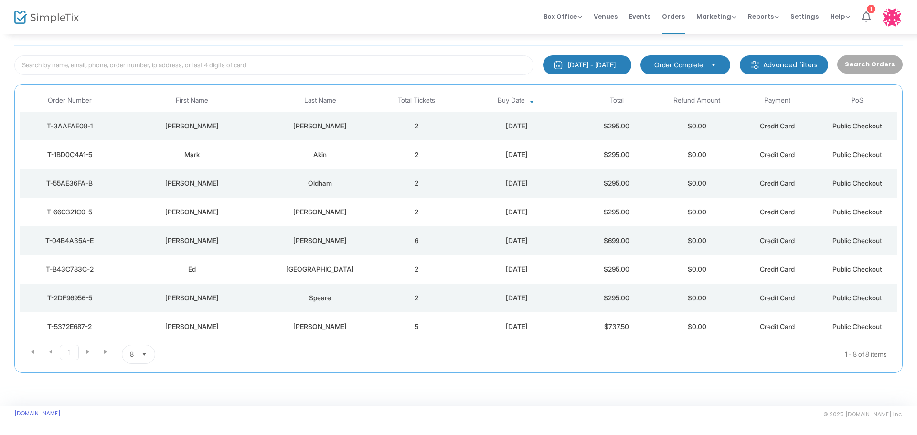
click at [377, 148] on td "2" at bounding box center [416, 154] width 80 height 29
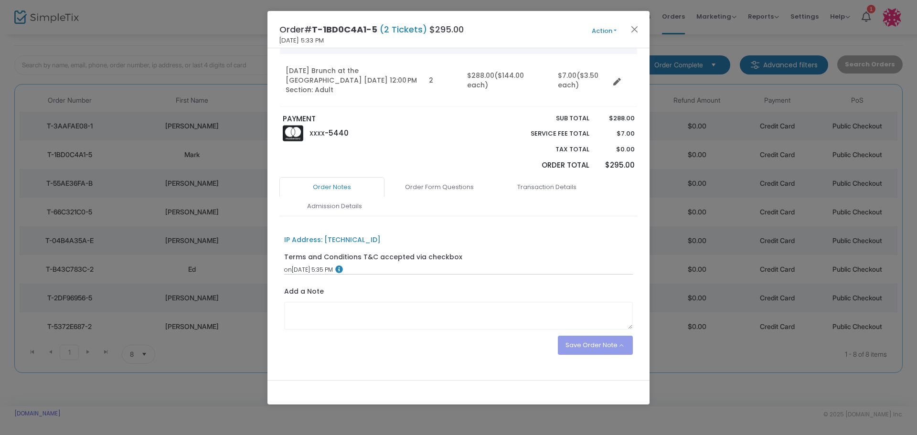
scroll to position [104, 0]
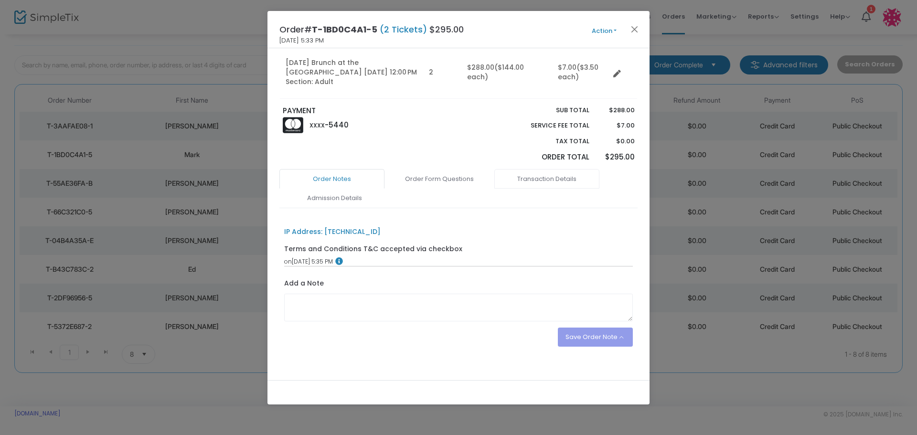
click at [551, 169] on link "Transaction Details" at bounding box center [546, 179] width 105 height 20
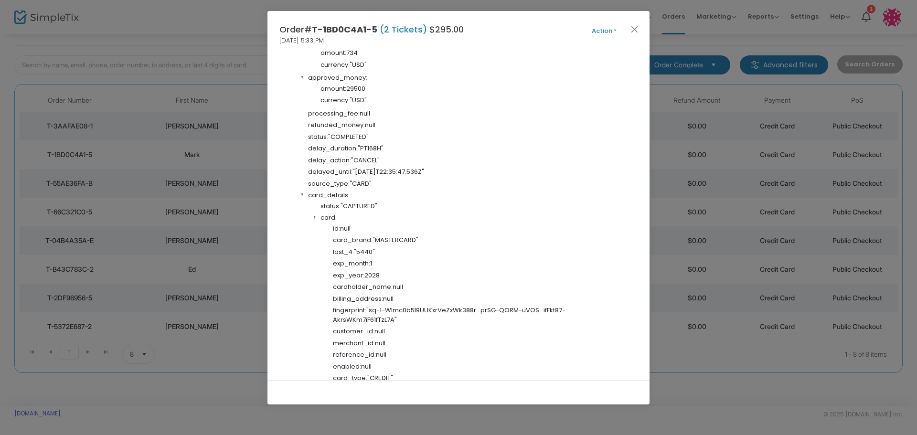
scroll to position [533, 0]
click at [636, 28] on button "Close" at bounding box center [634, 29] width 12 height 12
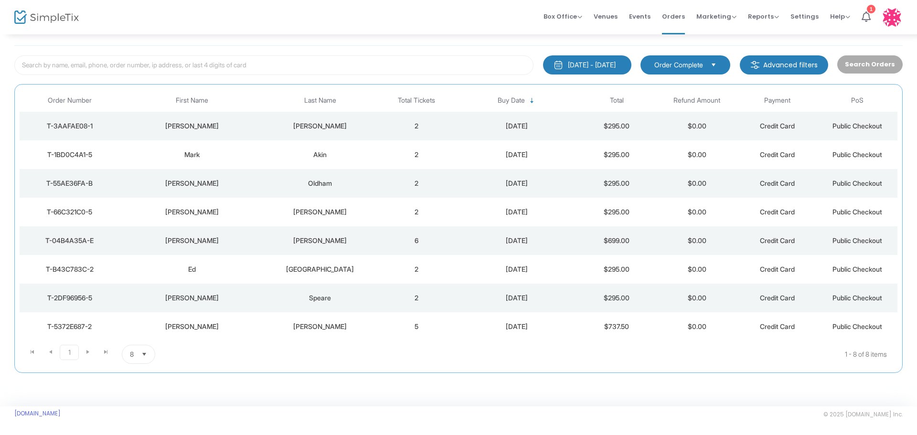
click at [99, 125] on div "T-3AAFAE08-1" at bounding box center [70, 126] width 96 height 10
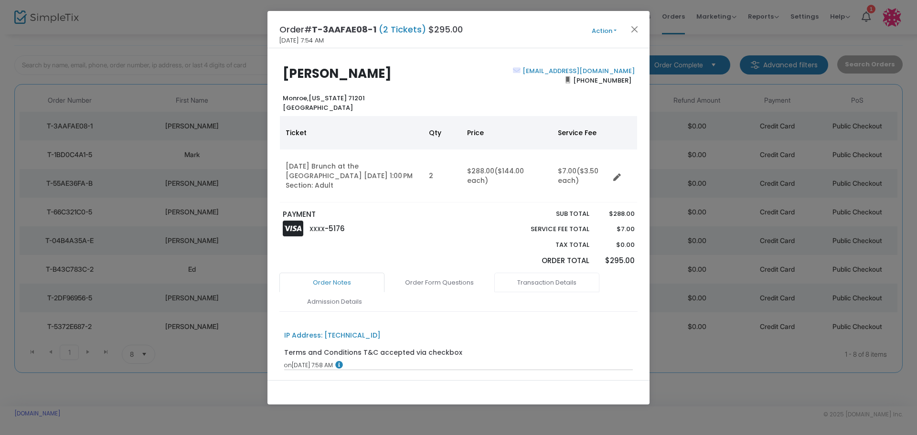
click at [565, 273] on link "Transaction Details" at bounding box center [546, 283] width 105 height 20
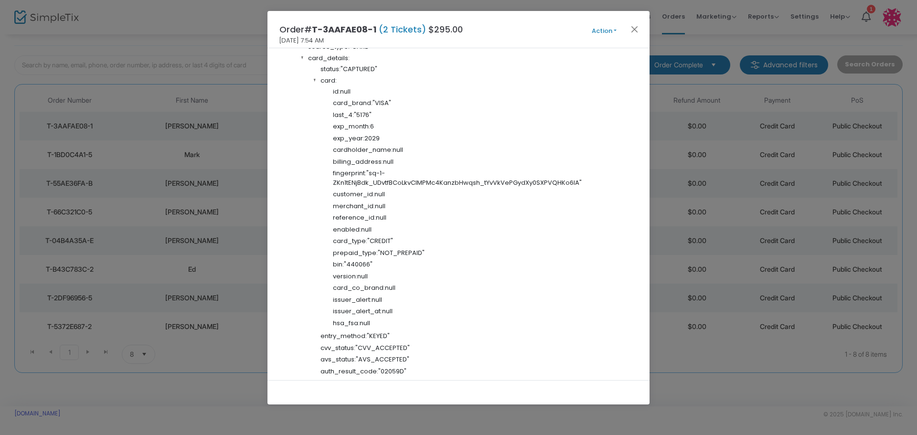
scroll to position [669, 0]
click at [632, 31] on button "Close" at bounding box center [634, 29] width 12 height 12
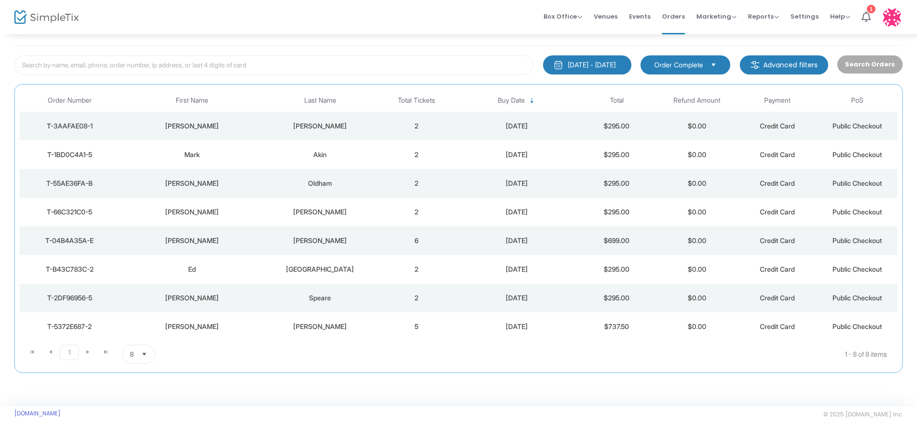
click at [577, 240] on td "$699.00" at bounding box center [617, 240] width 80 height 29
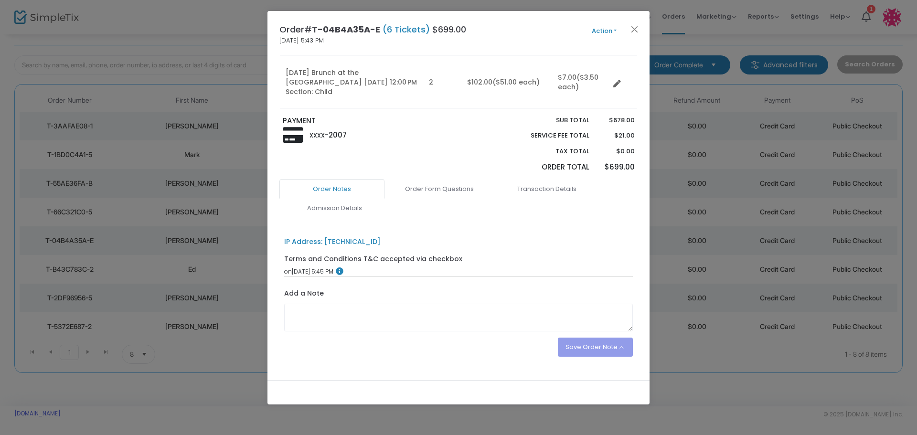
scroll to position [147, 0]
click at [550, 179] on link "Transaction Details" at bounding box center [546, 189] width 105 height 20
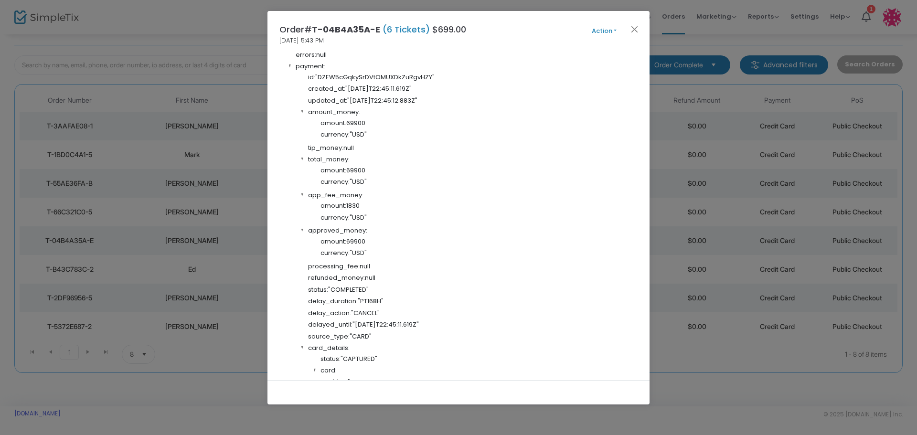
scroll to position [434, 0]
click at [636, 27] on button "Close" at bounding box center [634, 29] width 12 height 12
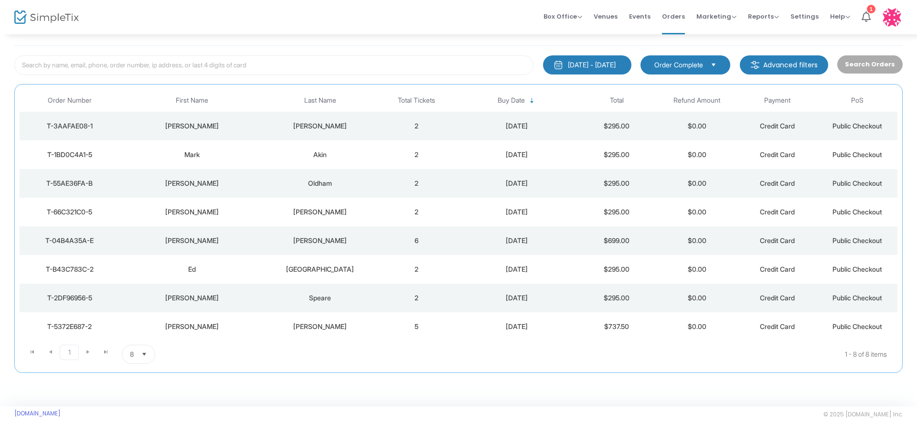
click at [436, 327] on td "5" at bounding box center [416, 326] width 80 height 29
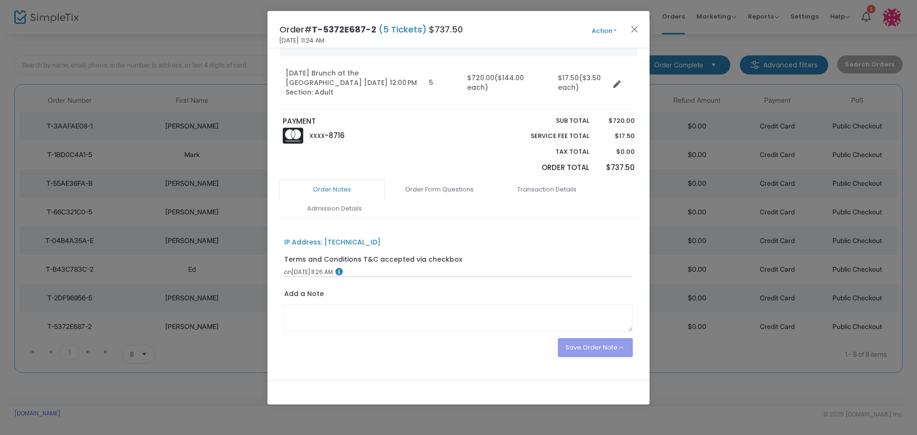
scroll to position [104, 0]
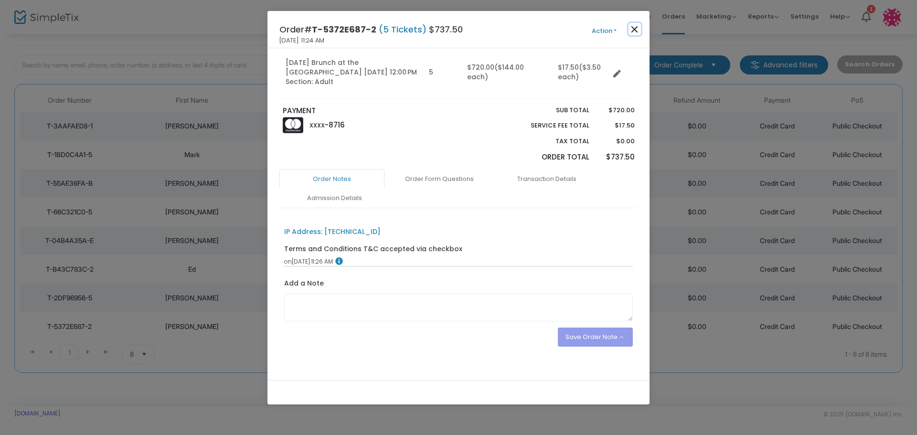
click at [631, 28] on button "Close" at bounding box center [634, 29] width 12 height 12
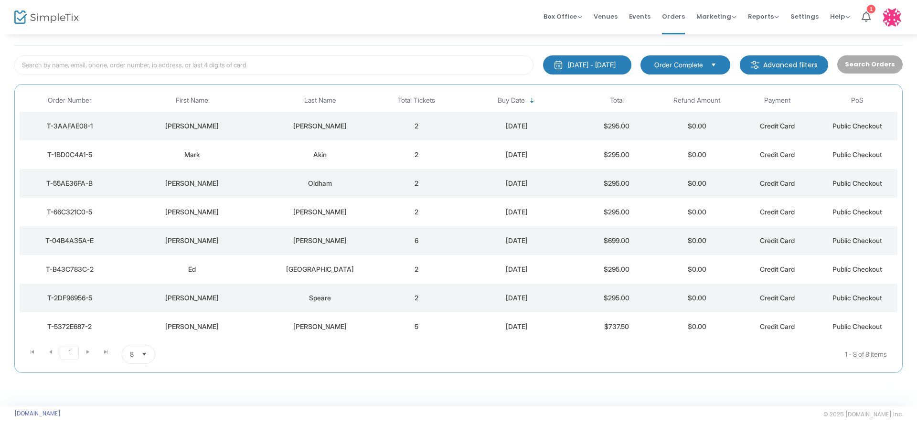
click at [387, 303] on td "2" at bounding box center [416, 298] width 80 height 29
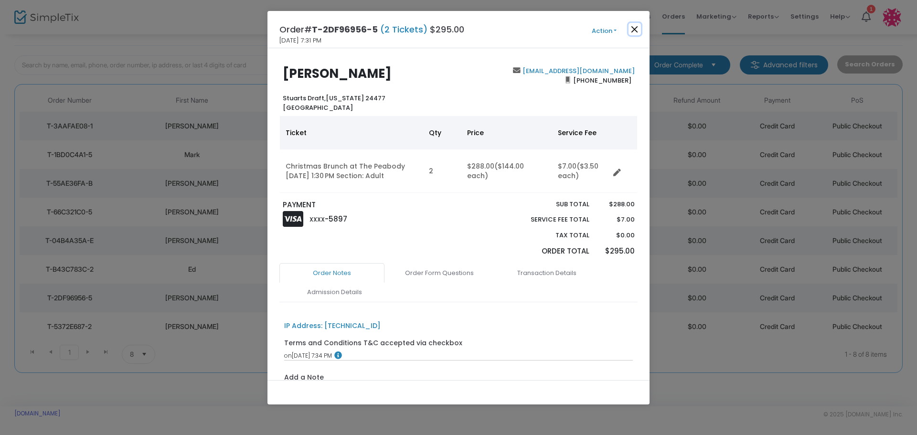
click at [636, 29] on button "Close" at bounding box center [634, 29] width 12 height 12
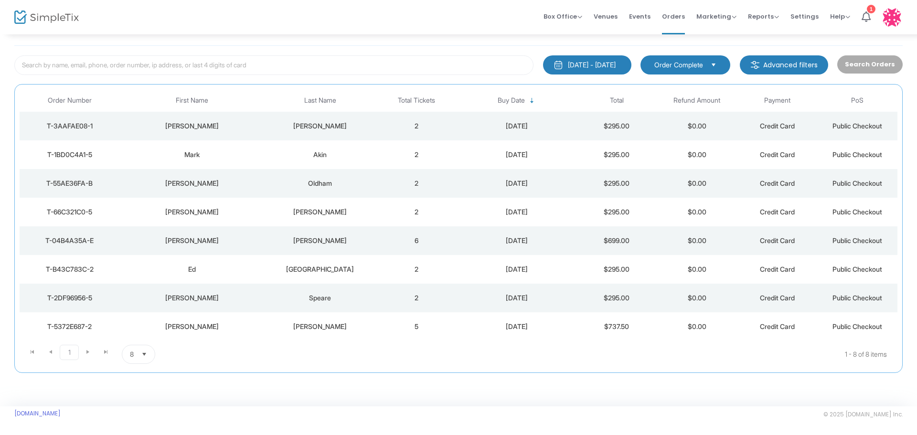
click at [432, 266] on td "2" at bounding box center [416, 269] width 80 height 29
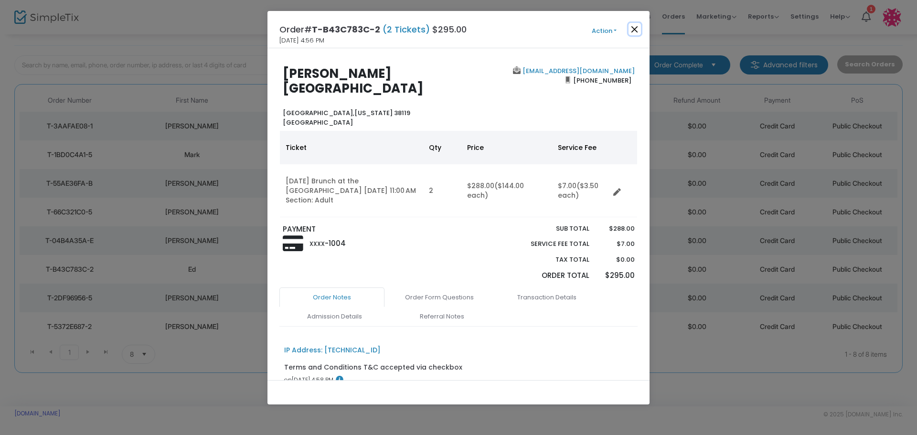
click at [634, 27] on button "Close" at bounding box center [634, 29] width 12 height 12
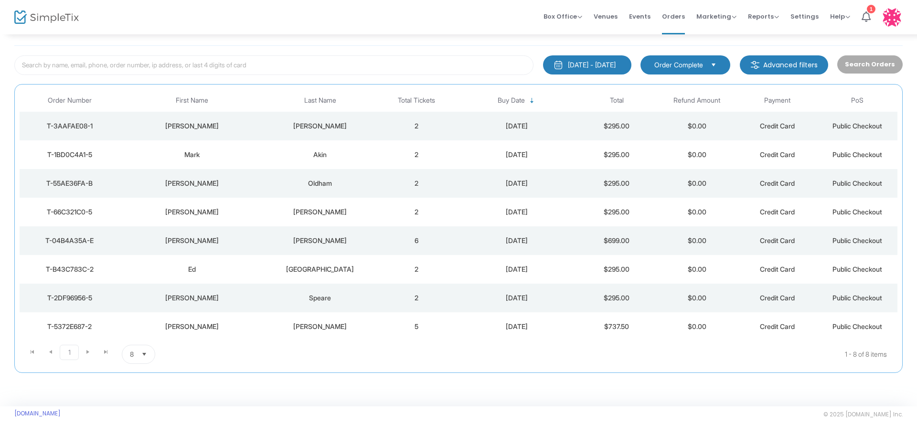
click at [448, 241] on td "6" at bounding box center [416, 240] width 80 height 29
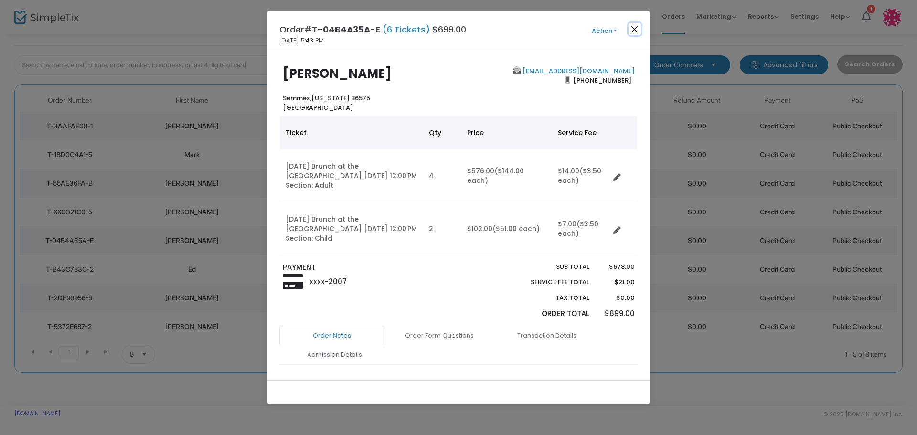
click at [635, 25] on button "Close" at bounding box center [634, 29] width 12 height 12
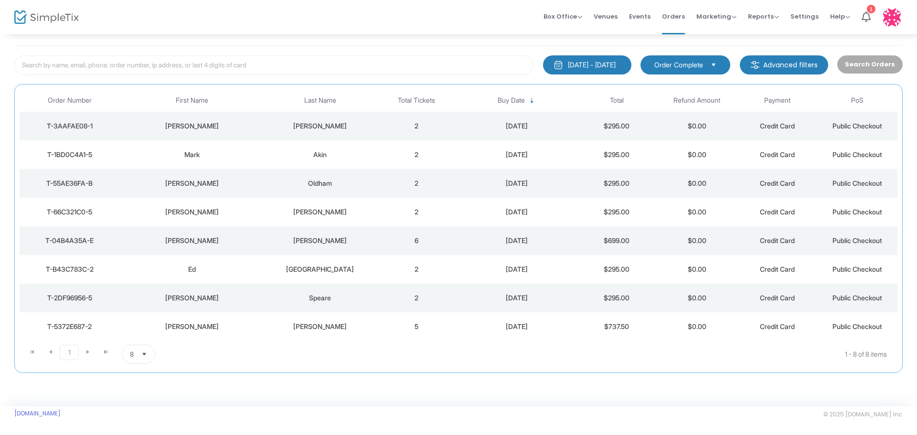
click at [582, 214] on td "$295.00" at bounding box center [617, 212] width 80 height 29
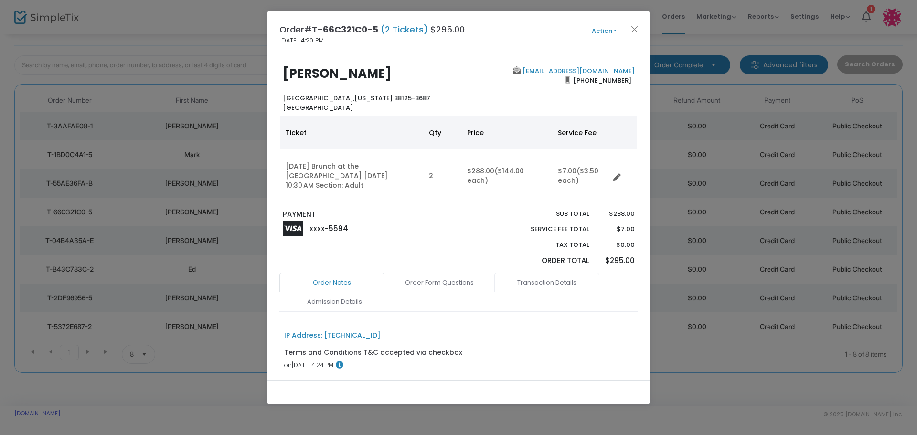
click at [533, 273] on link "Transaction Details" at bounding box center [546, 283] width 105 height 20
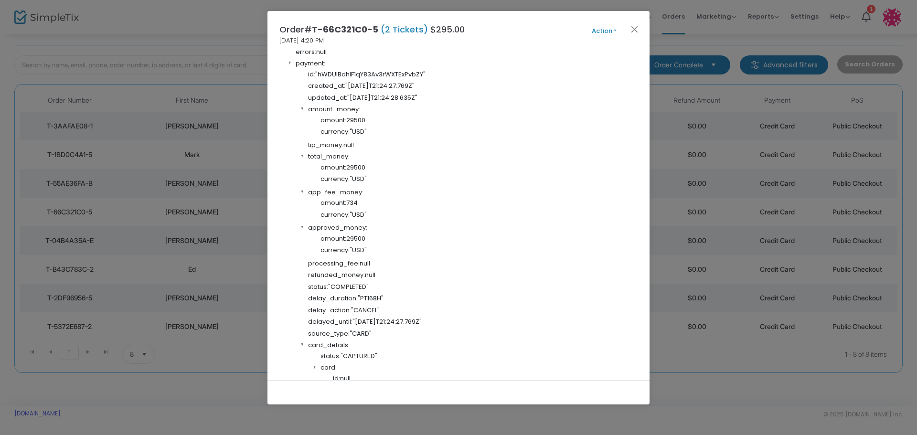
scroll to position [382, 0]
click at [638, 27] on button "Close" at bounding box center [634, 29] width 12 height 12
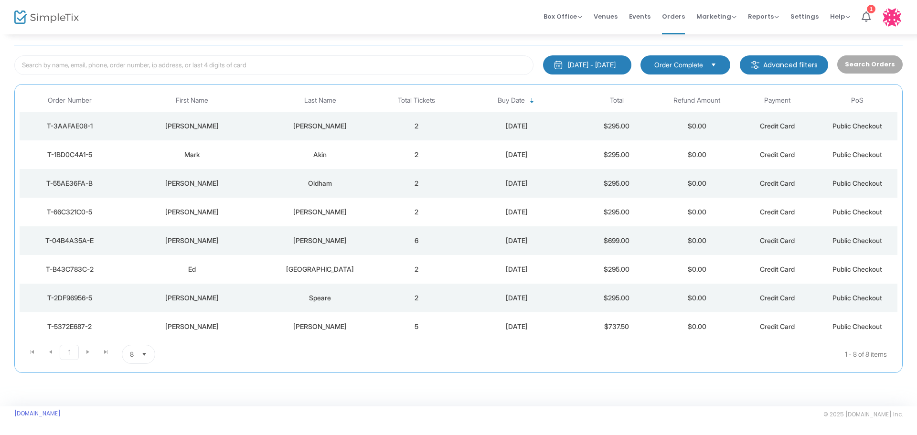
click at [427, 181] on td "2" at bounding box center [416, 183] width 80 height 29
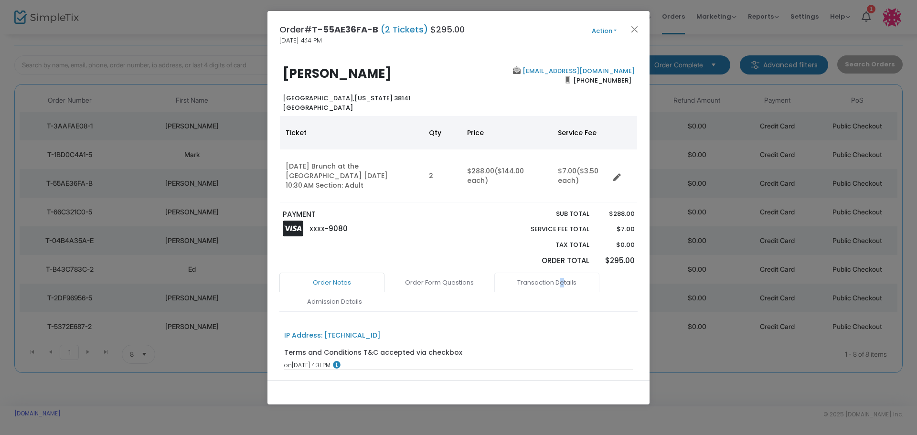
click at [562, 273] on link "Transaction Details" at bounding box center [546, 283] width 105 height 20
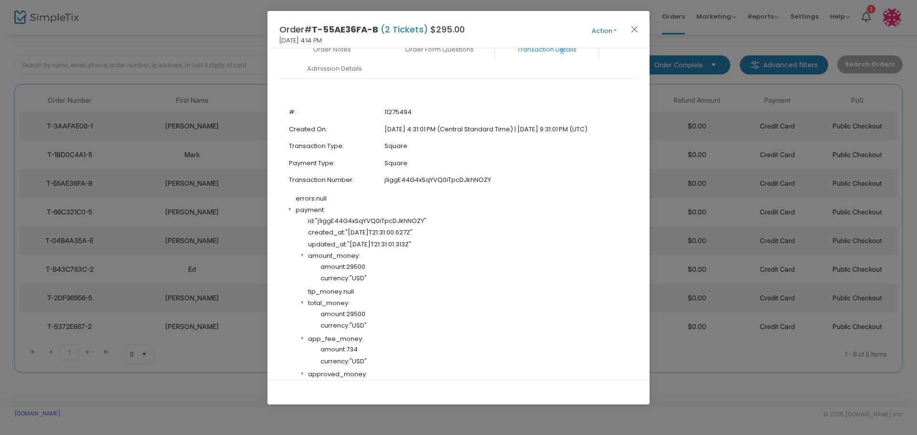
scroll to position [239, 0]
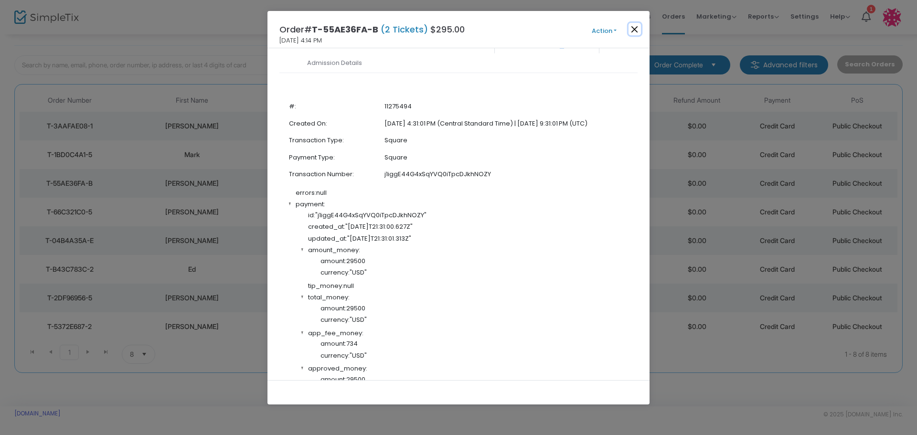
click at [634, 28] on button "Close" at bounding box center [634, 29] width 12 height 12
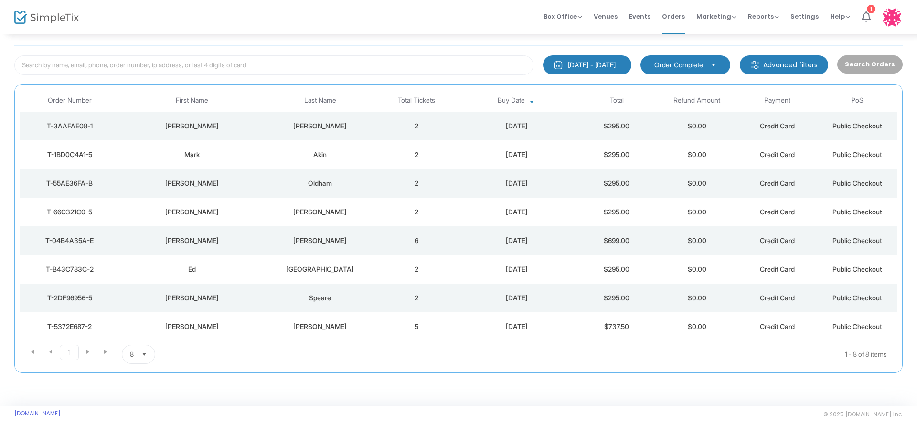
click at [493, 157] on div "[DATE]" at bounding box center [517, 155] width 116 height 10
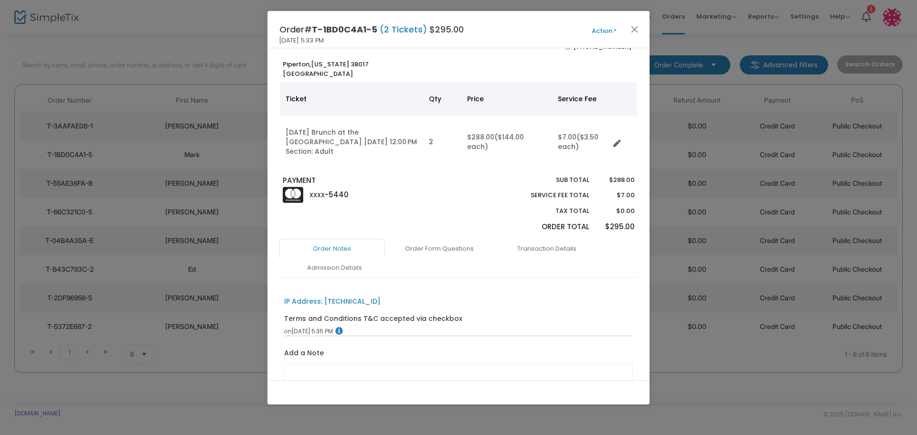
scroll to position [104, 0]
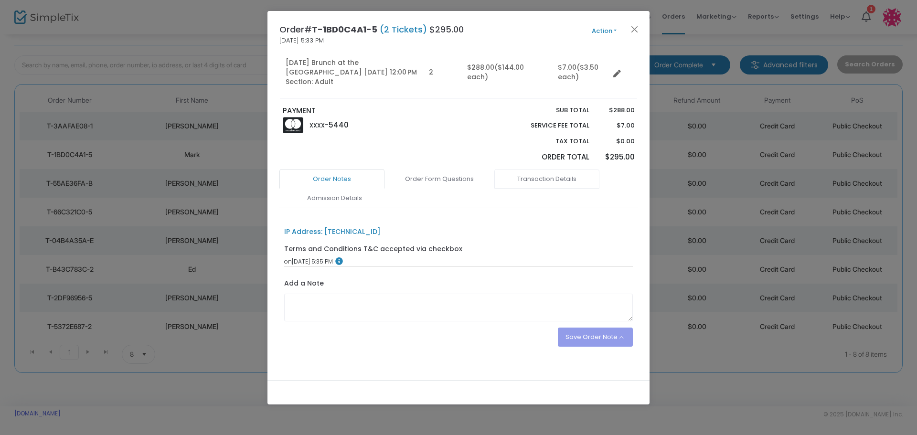
click at [532, 169] on link "Transaction Details" at bounding box center [546, 179] width 105 height 20
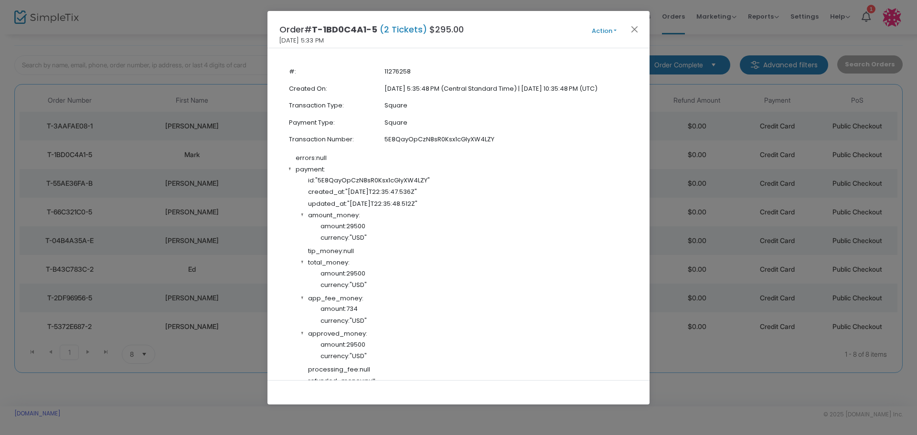
scroll to position [295, 0]
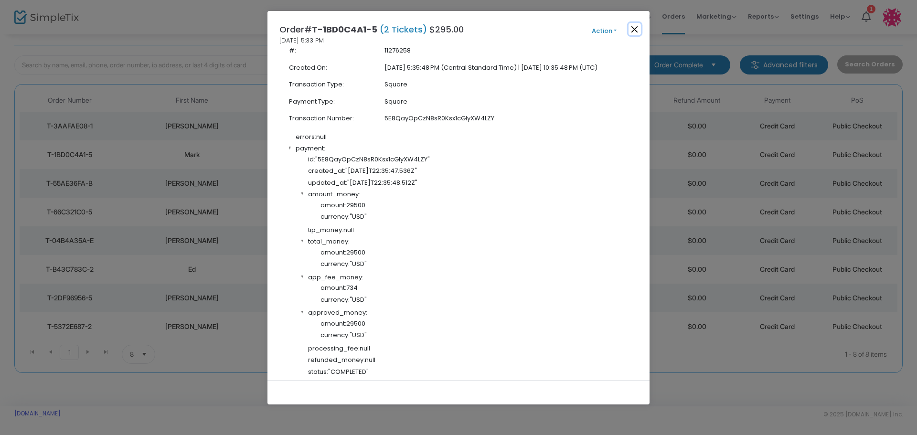
click at [632, 27] on button "Close" at bounding box center [634, 29] width 12 height 12
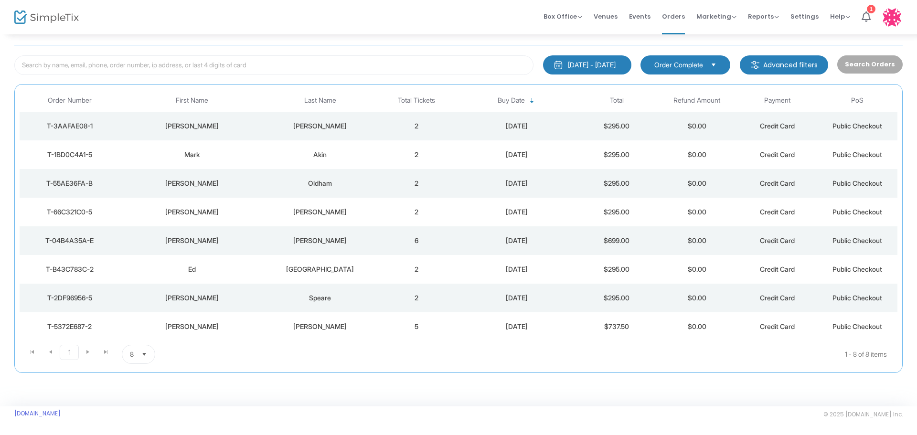
click at [481, 127] on div "[DATE]" at bounding box center [517, 126] width 116 height 10
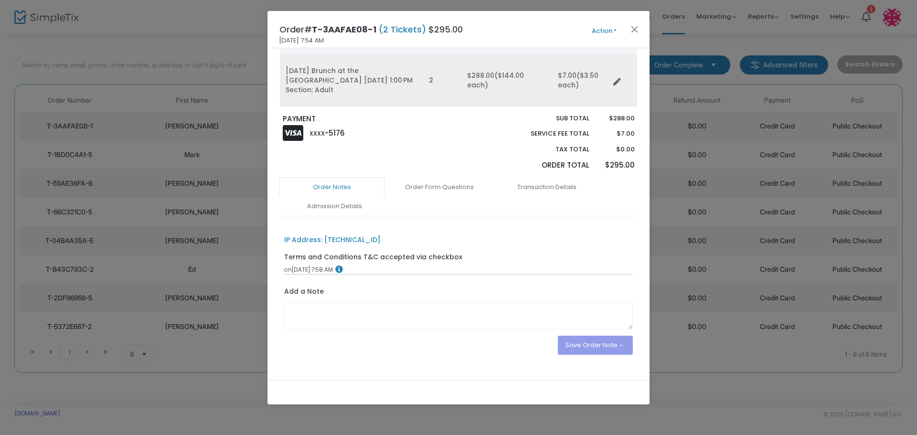
scroll to position [104, 0]
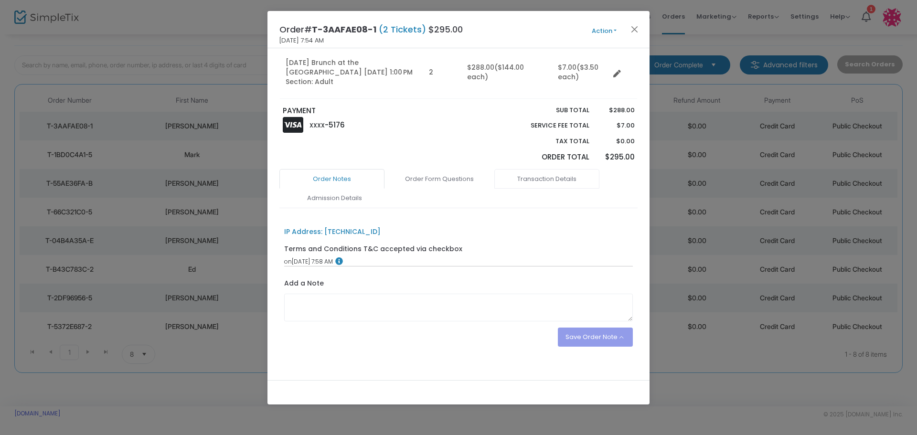
click at [548, 173] on link "Transaction Details" at bounding box center [546, 179] width 105 height 20
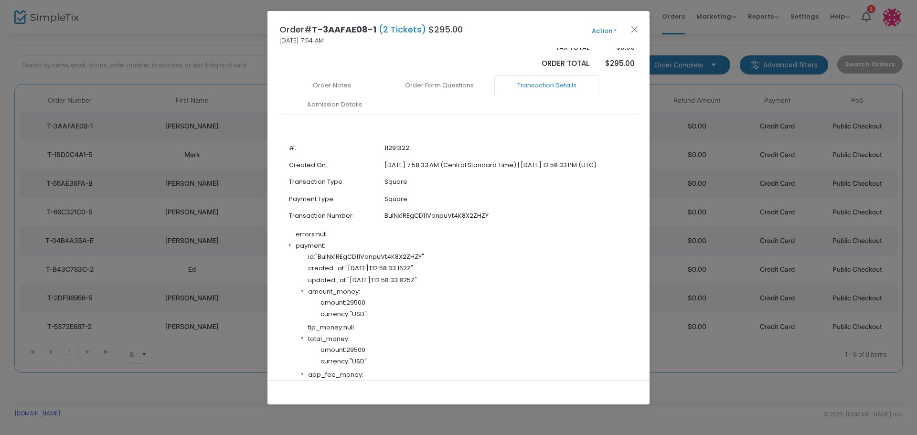
scroll to position [247, 0]
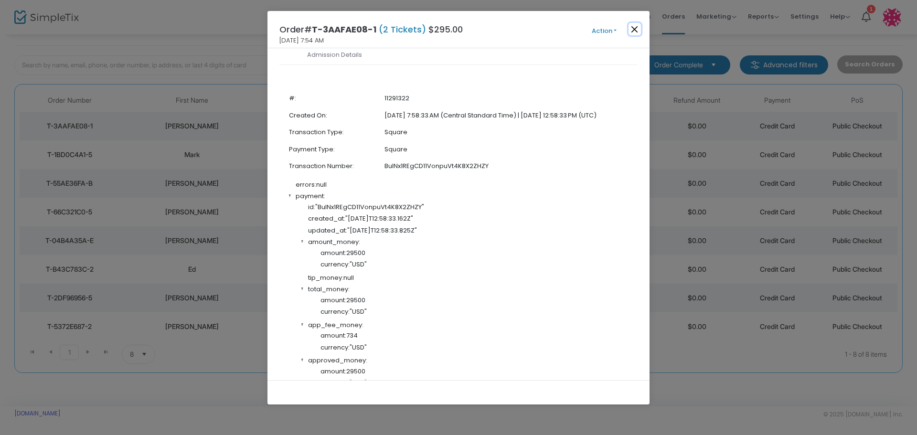
click at [633, 27] on button "Close" at bounding box center [634, 29] width 12 height 12
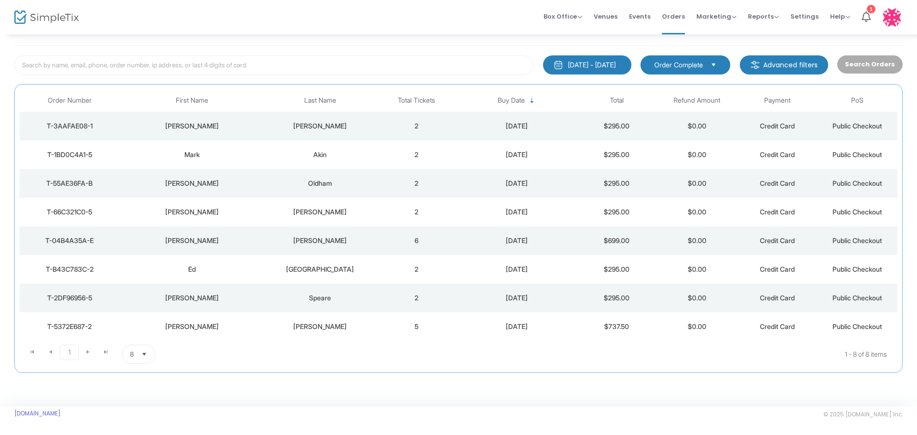
click at [473, 241] on div "[DATE]" at bounding box center [517, 241] width 116 height 10
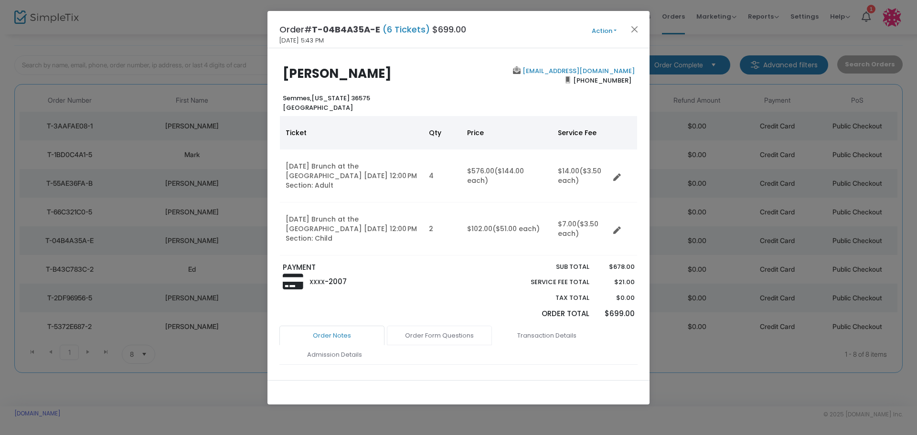
click at [430, 326] on link "Order Form Questions" at bounding box center [439, 336] width 105 height 20
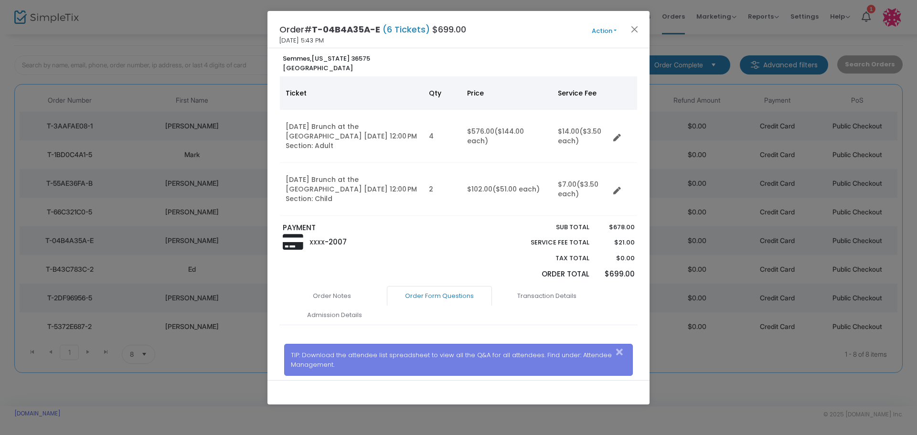
scroll to position [39, 0]
click at [635, 28] on button "Close" at bounding box center [634, 29] width 12 height 12
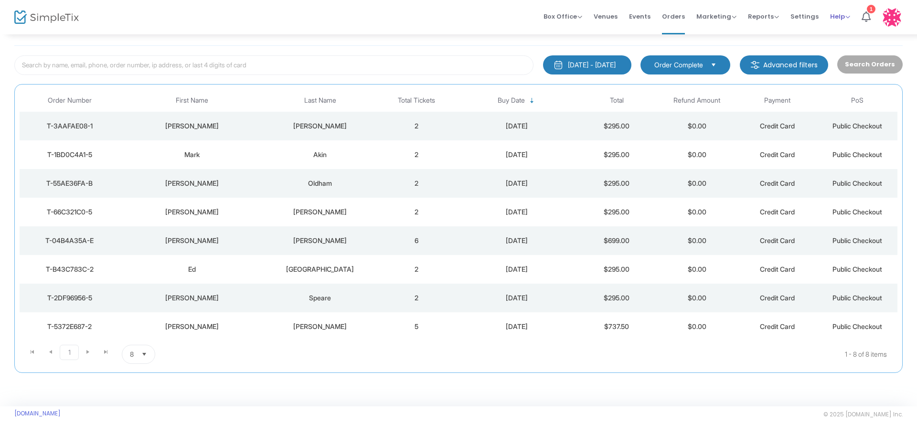
click at [840, 15] on span "Help" at bounding box center [840, 16] width 20 height 9
click at [805, 15] on span "Settings" at bounding box center [804, 16] width 28 height 24
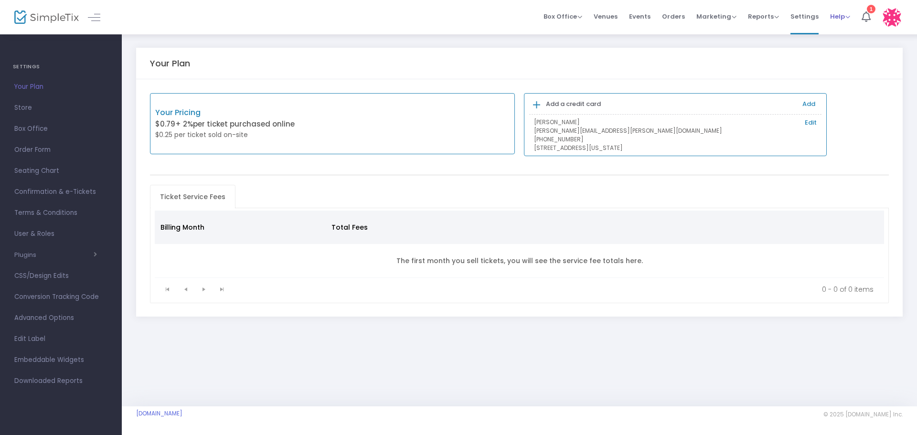
click at [833, 17] on span "Help" at bounding box center [840, 16] width 20 height 9
click at [837, 33] on li "View Docs" at bounding box center [865, 32] width 70 height 19
